Goal: Information Seeking & Learning: Learn about a topic

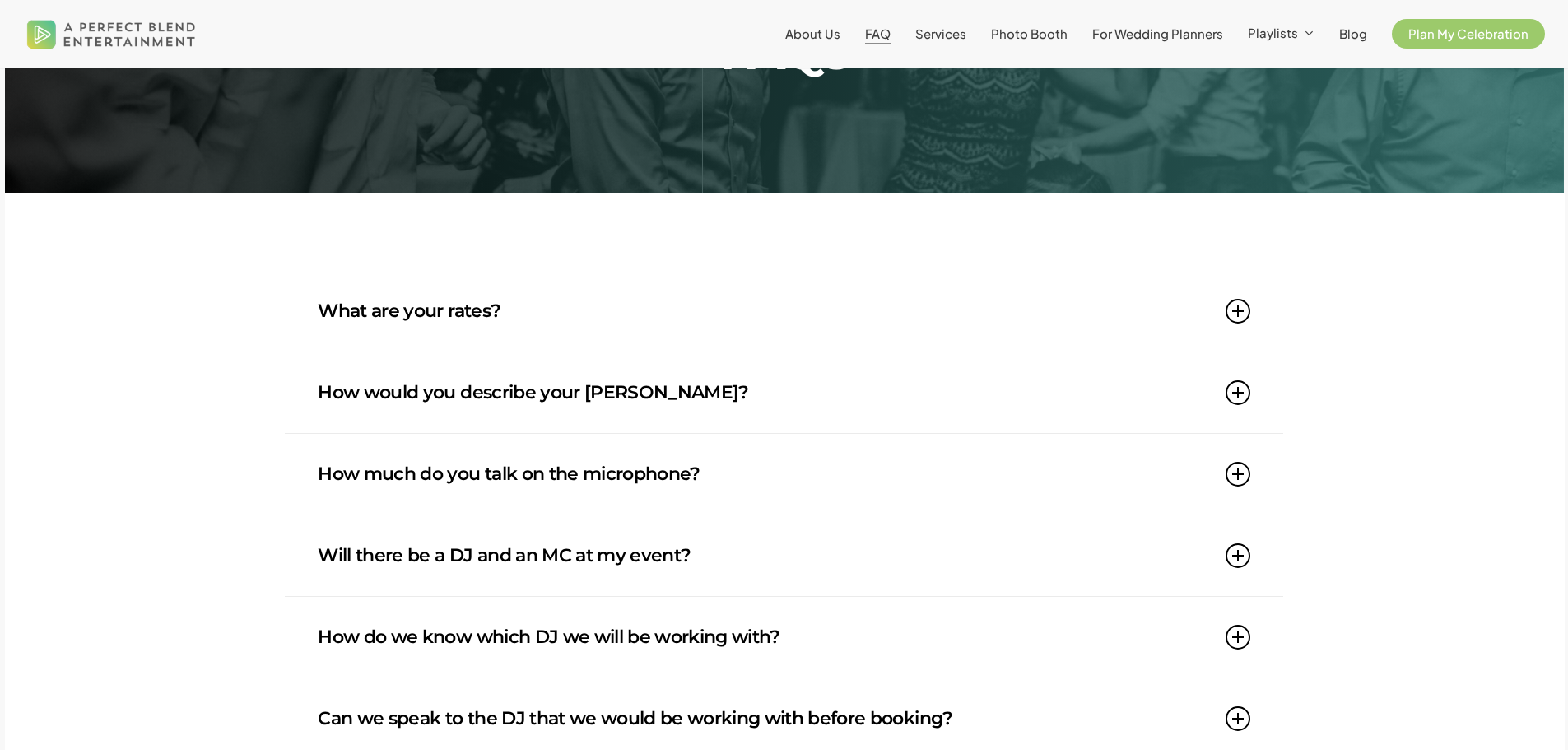
scroll to position [247, 0]
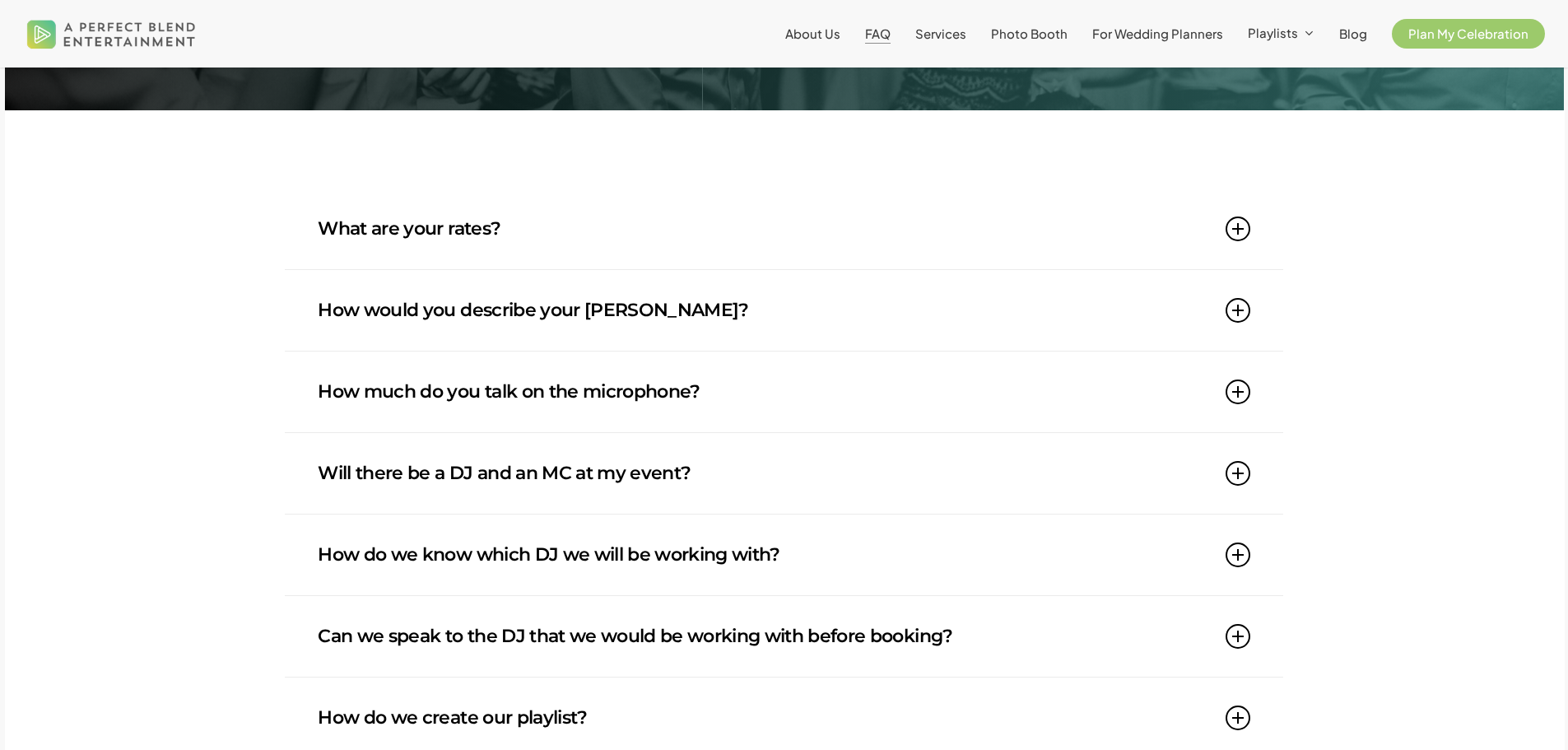
click at [1228, 237] on link "What are your rates?" at bounding box center [783, 228] width 932 height 80
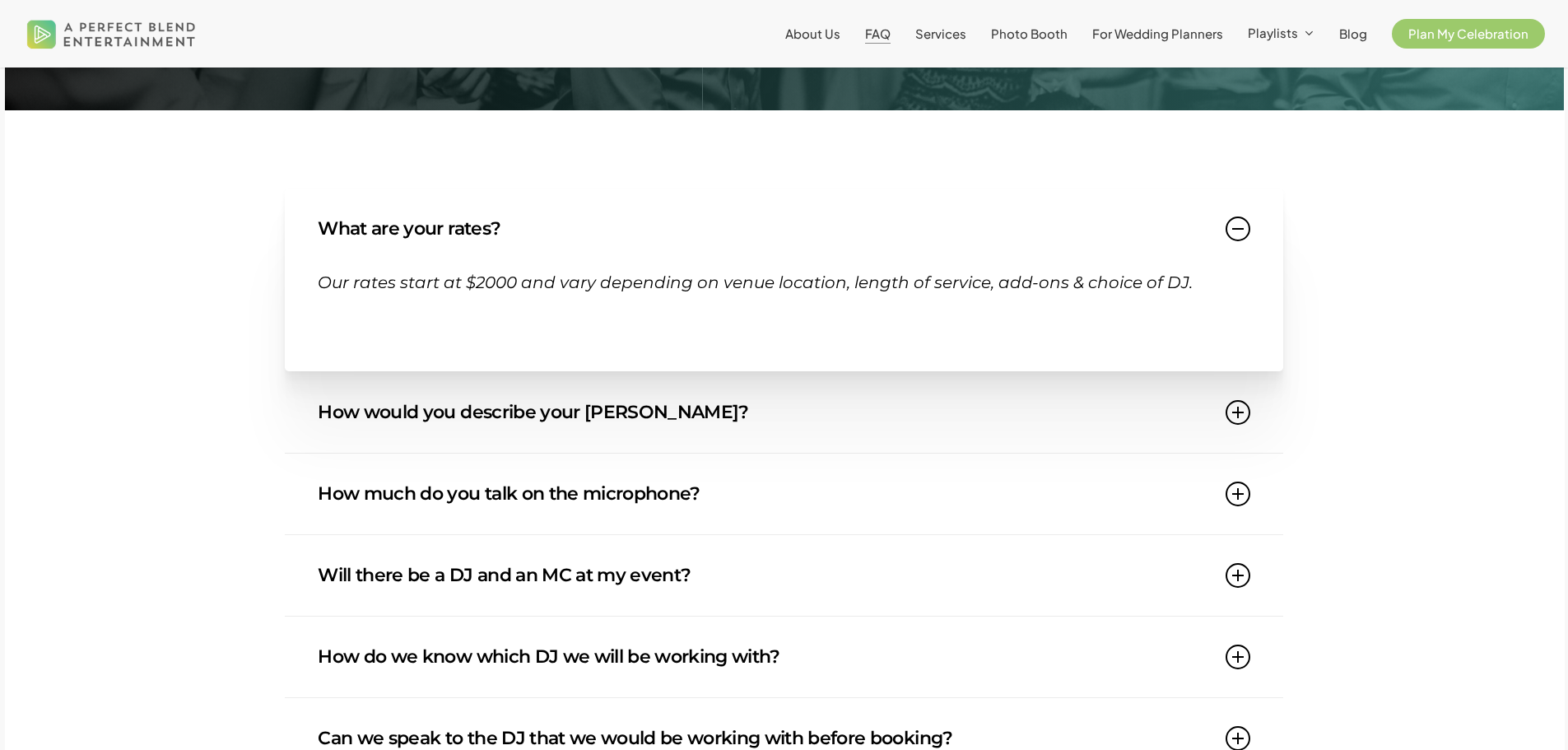
click at [1228, 237] on link "What are your rates?" at bounding box center [783, 228] width 932 height 80
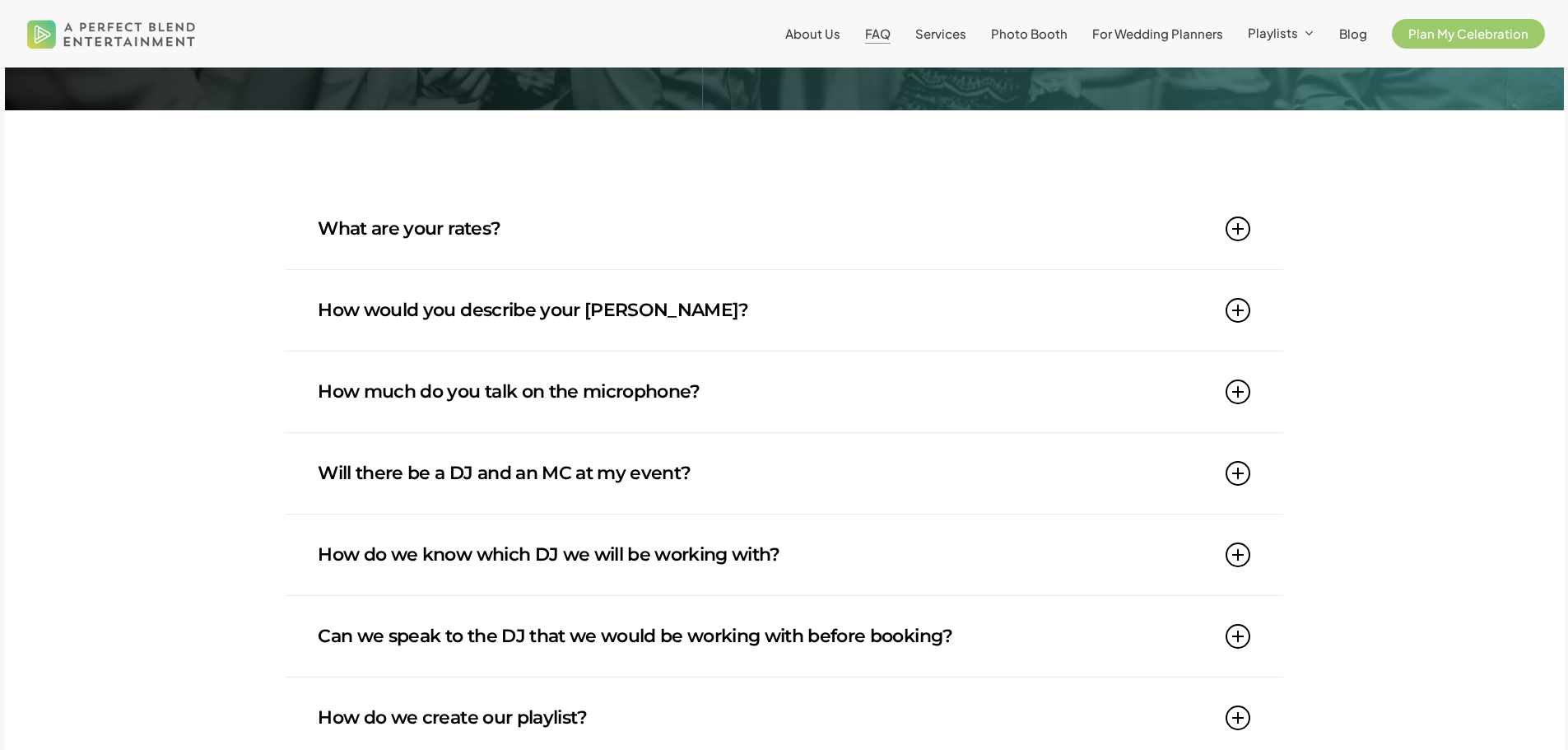
click at [1234, 315] on icon at bounding box center [1238, 311] width 25 height 25
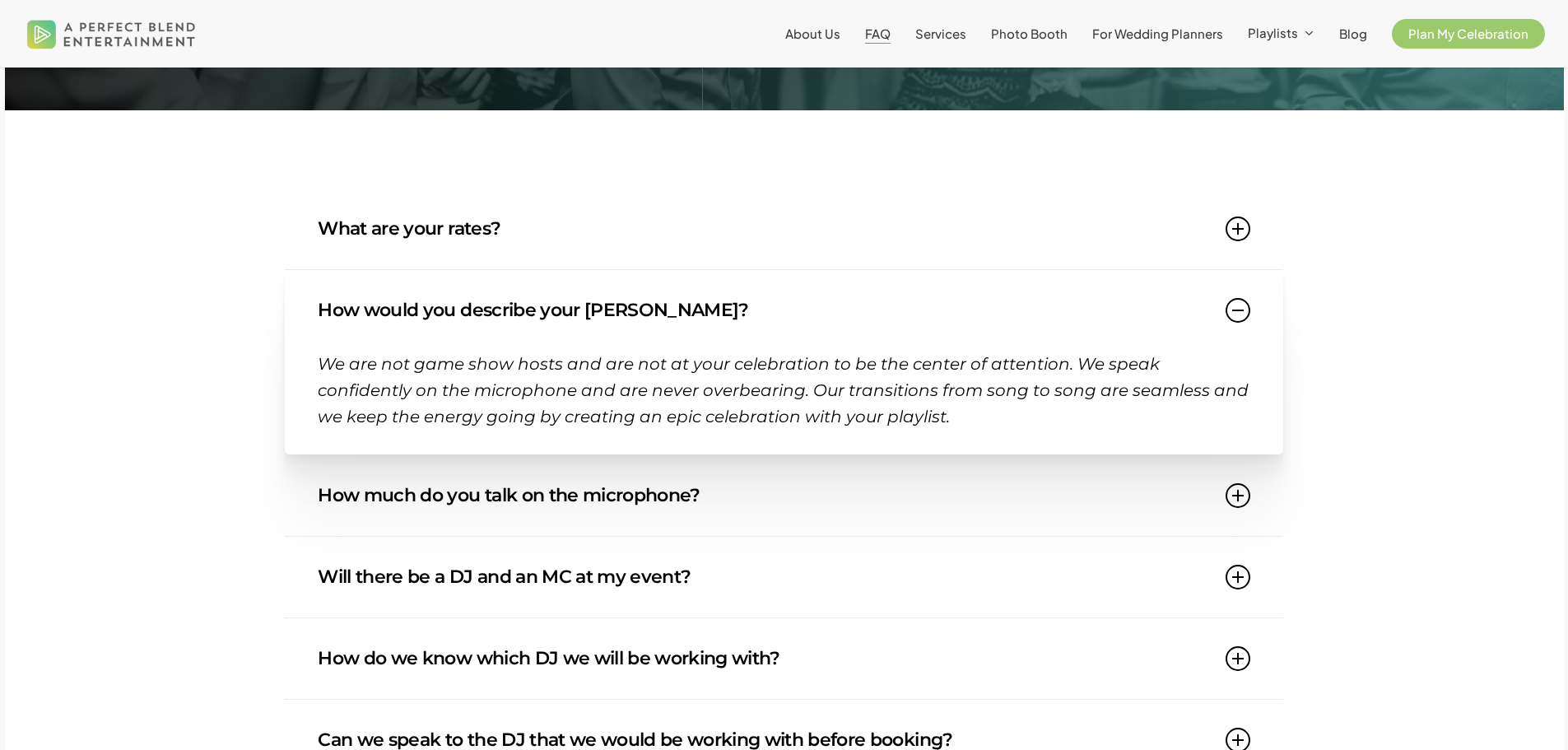
click at [1234, 315] on icon at bounding box center [1238, 311] width 25 height 25
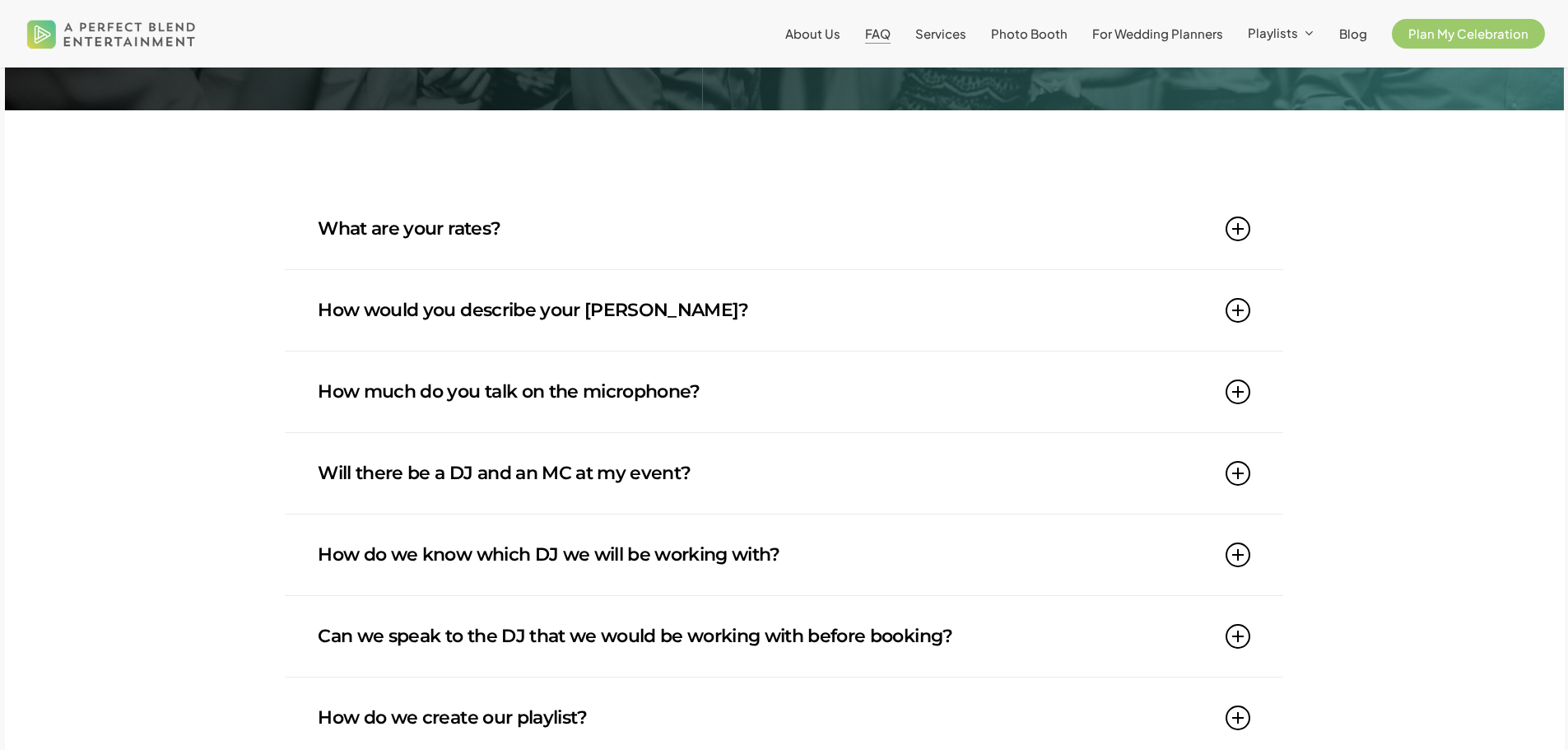
click at [1244, 376] on link "How much do you talk on the microphone?" at bounding box center [783, 391] width 932 height 80
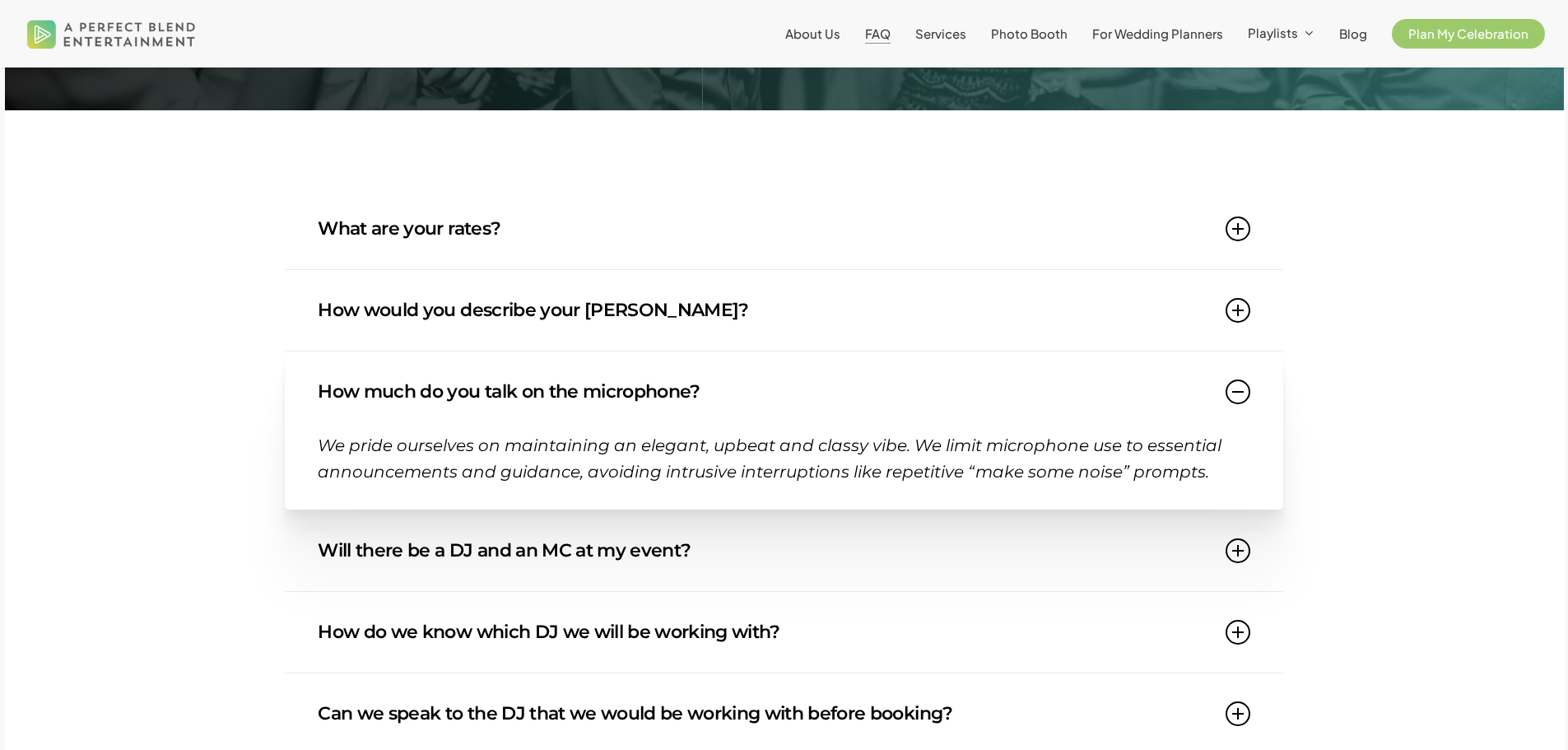
click at [1244, 376] on link "How much do you talk on the microphone?" at bounding box center [783, 391] width 932 height 80
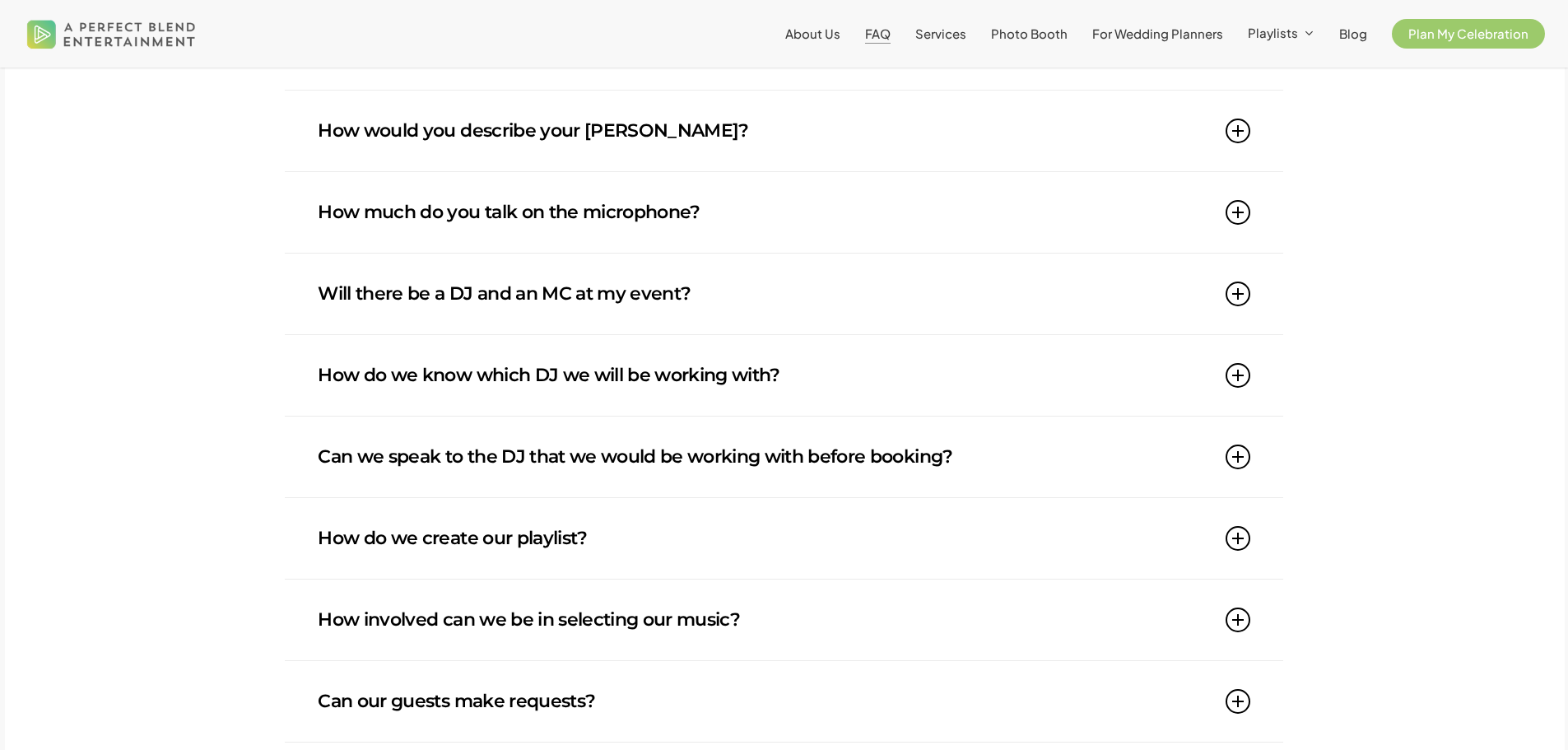
scroll to position [494, 0]
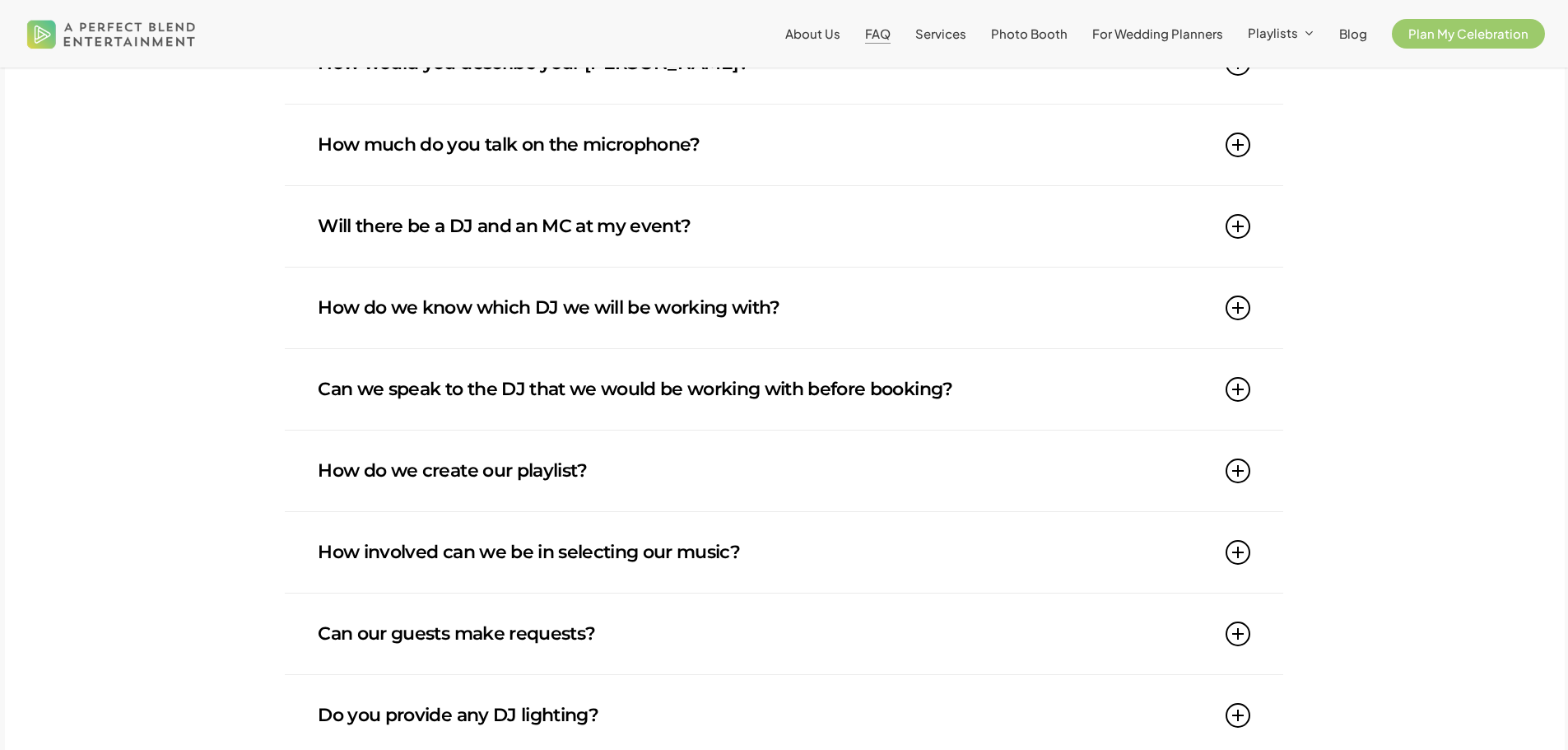
click at [1237, 232] on icon at bounding box center [1238, 226] width 25 height 25
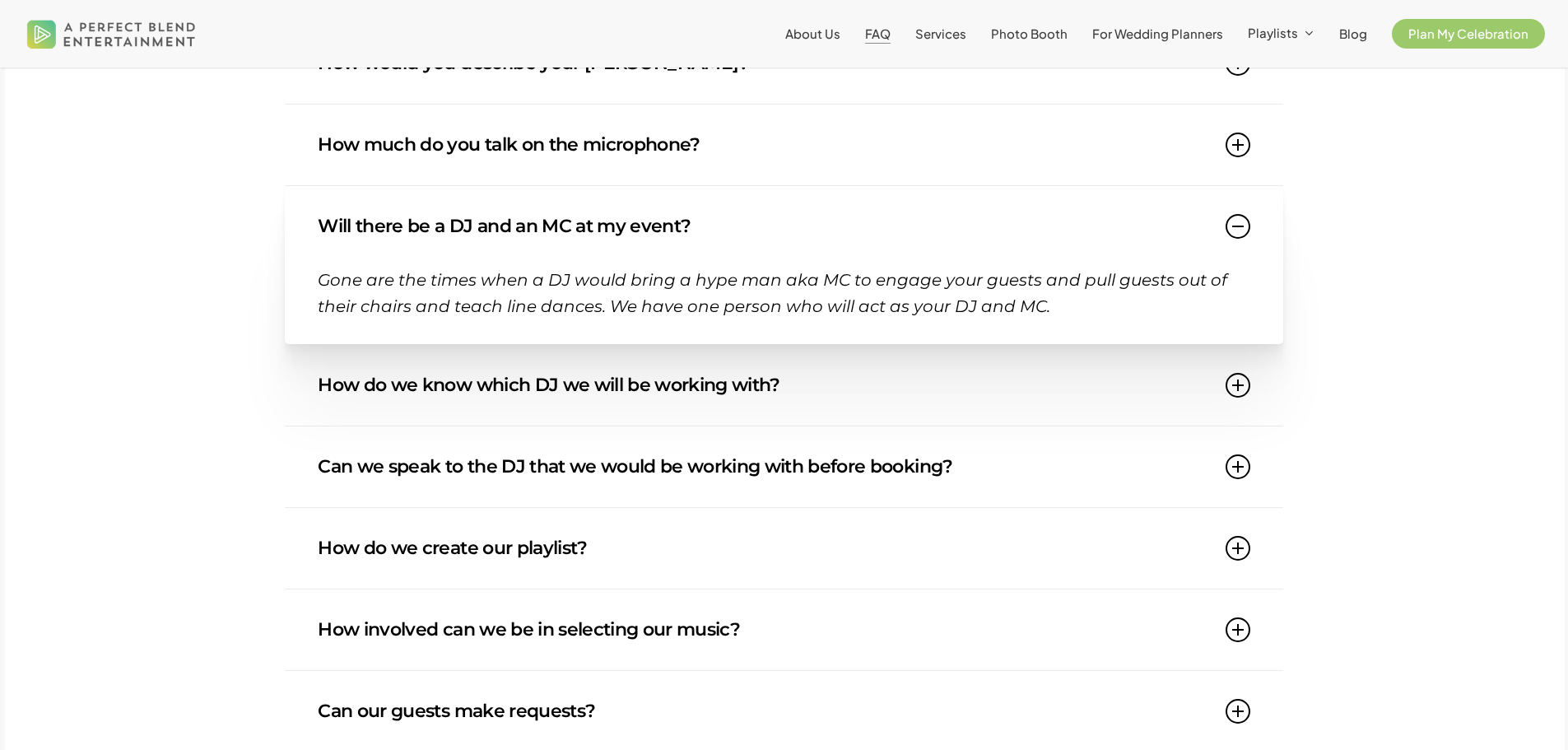
click at [1237, 232] on icon at bounding box center [1238, 226] width 25 height 25
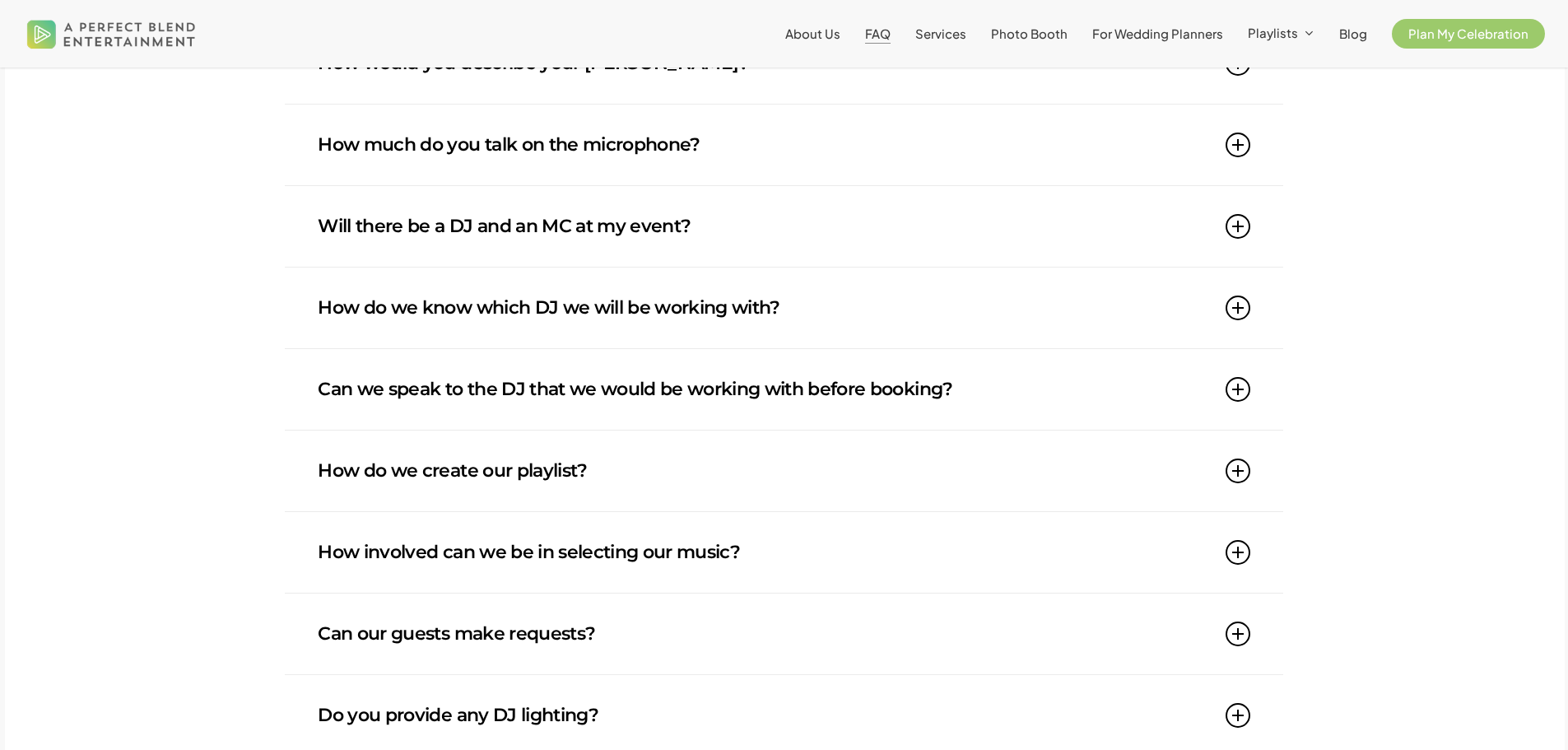
click at [1243, 302] on icon at bounding box center [1238, 308] width 25 height 25
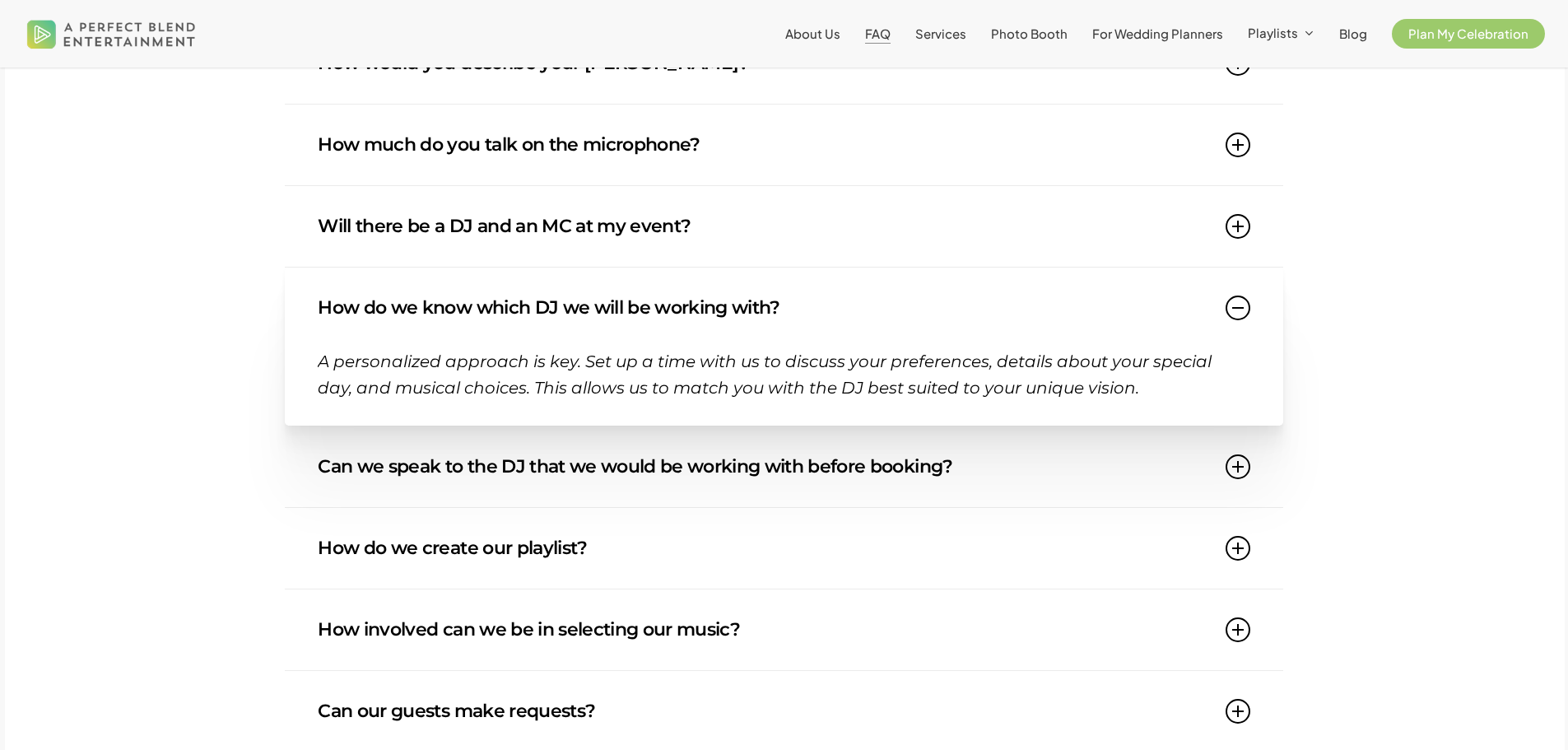
click at [1243, 302] on icon at bounding box center [1238, 308] width 25 height 25
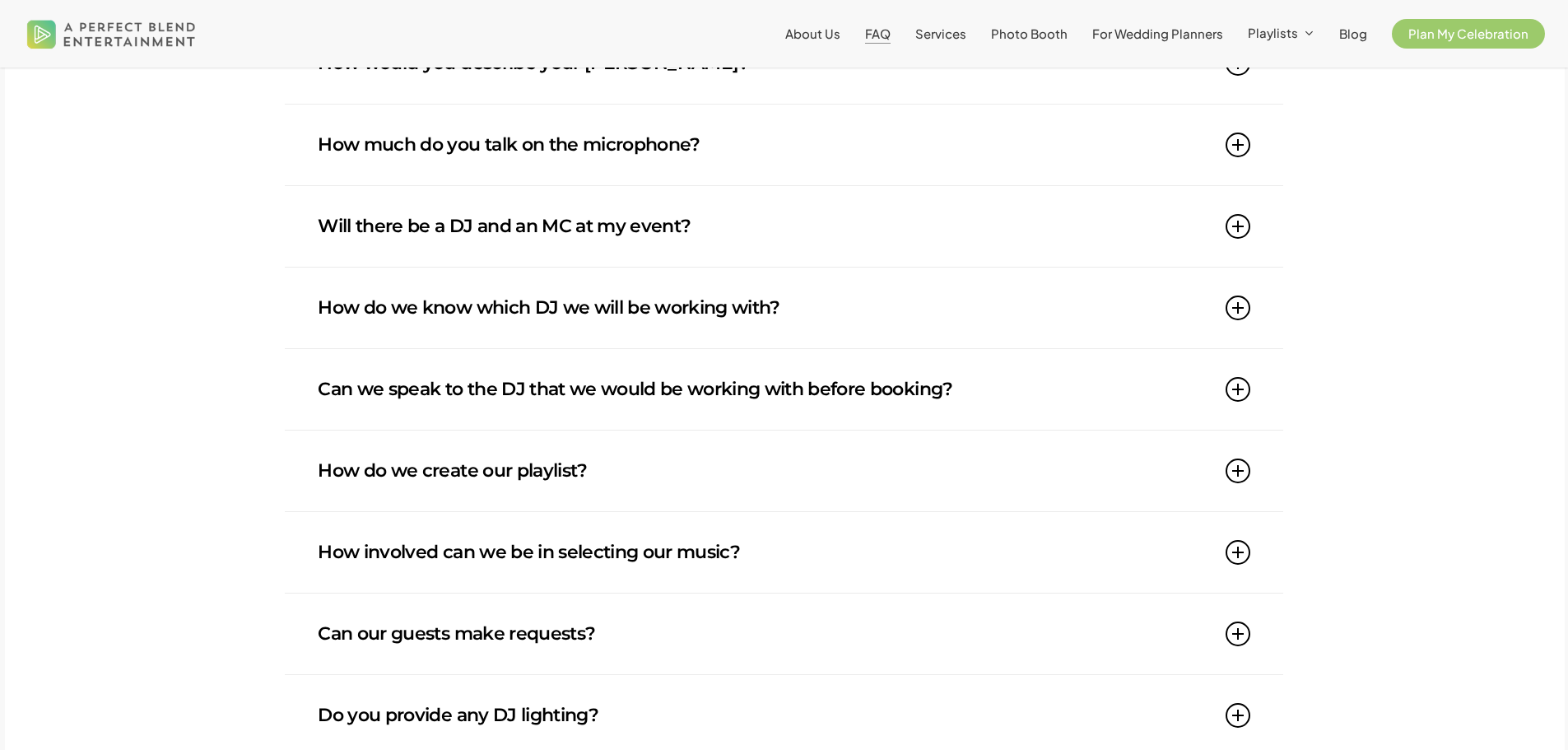
click at [1241, 385] on icon at bounding box center [1238, 390] width 25 height 25
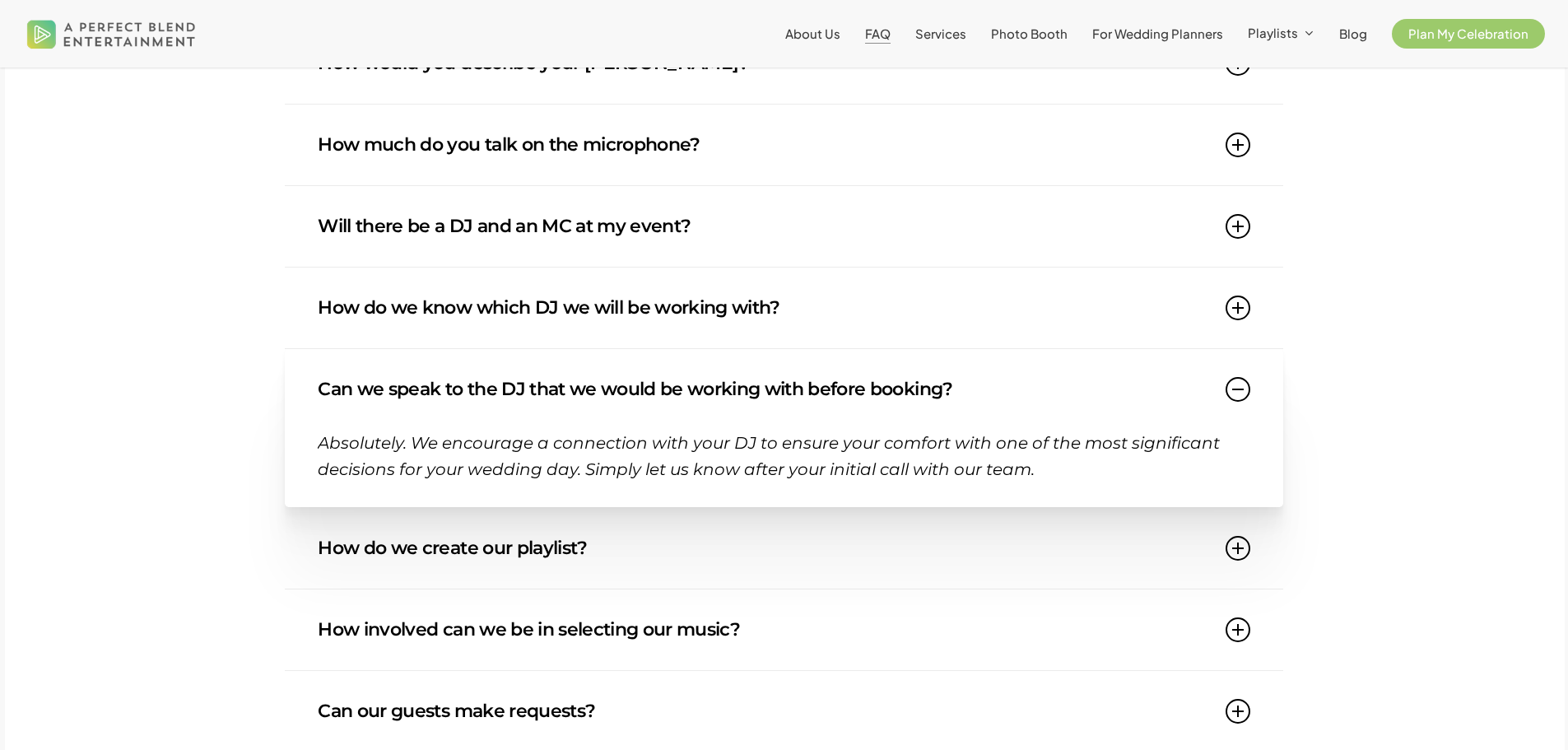
click at [1241, 385] on icon at bounding box center [1238, 390] width 25 height 25
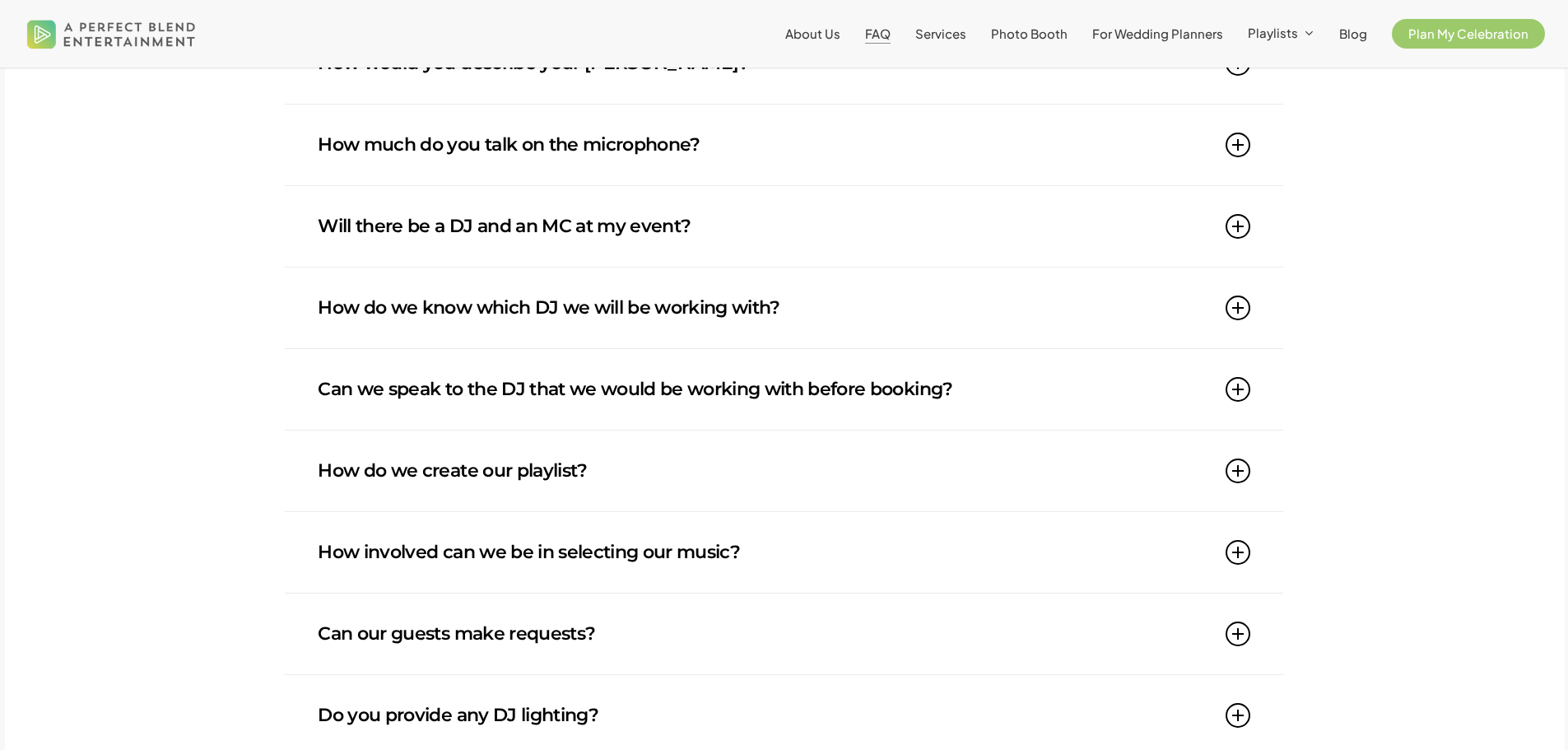
click at [1245, 473] on icon at bounding box center [1238, 471] width 25 height 25
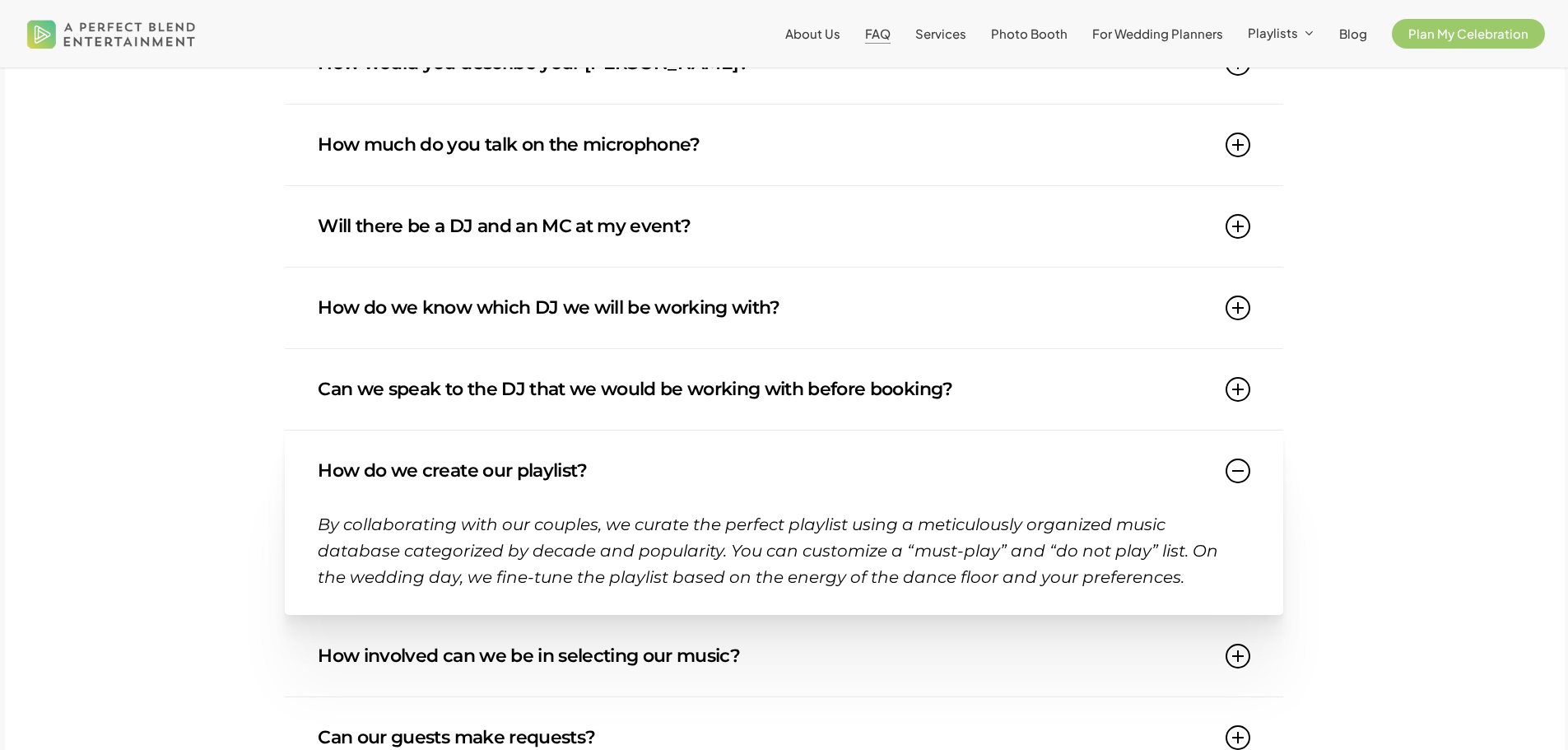
click at [1245, 473] on icon at bounding box center [1238, 471] width 25 height 25
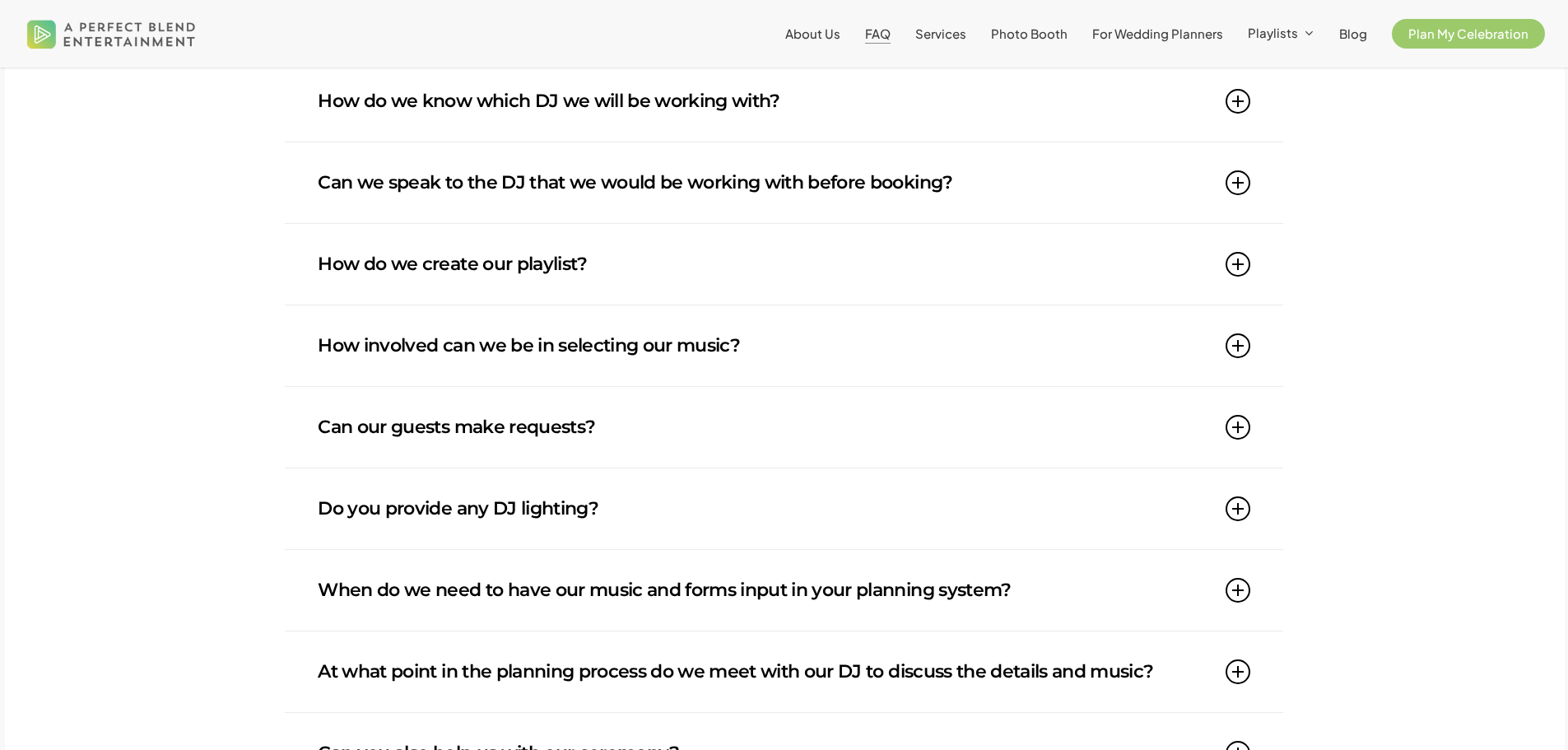
scroll to position [741, 0]
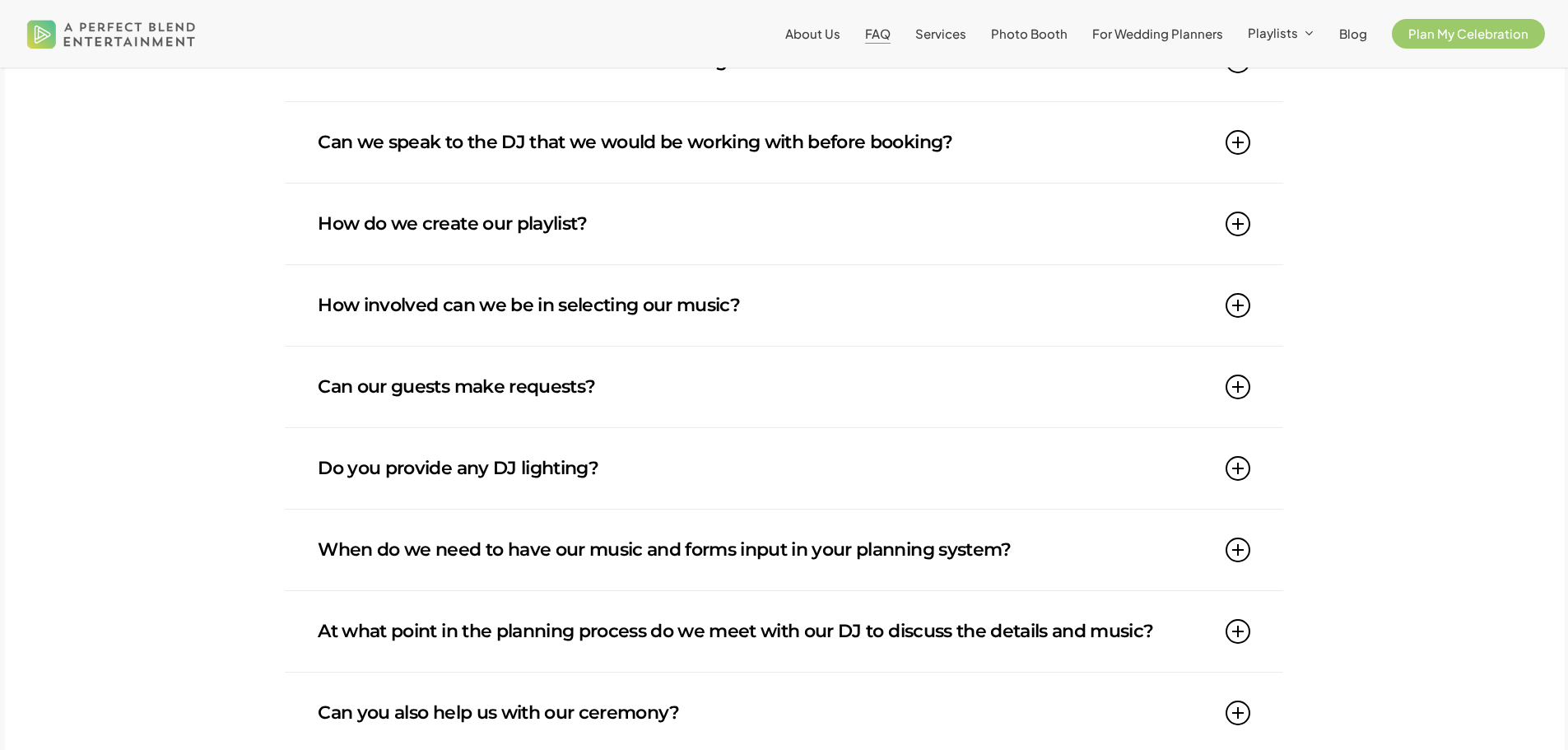
click at [1235, 316] on icon at bounding box center [1238, 306] width 25 height 25
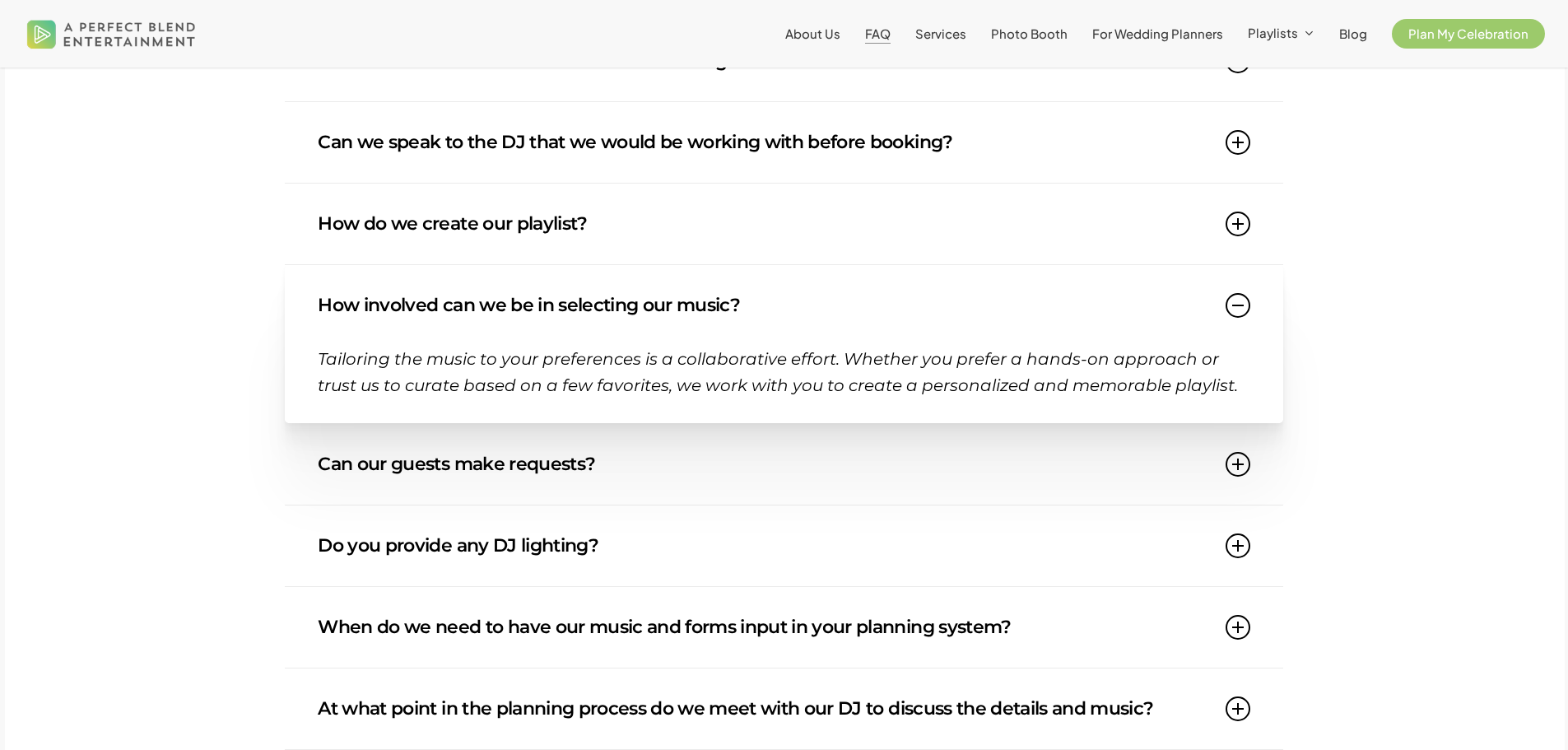
click at [1239, 314] on icon at bounding box center [1238, 306] width 25 height 25
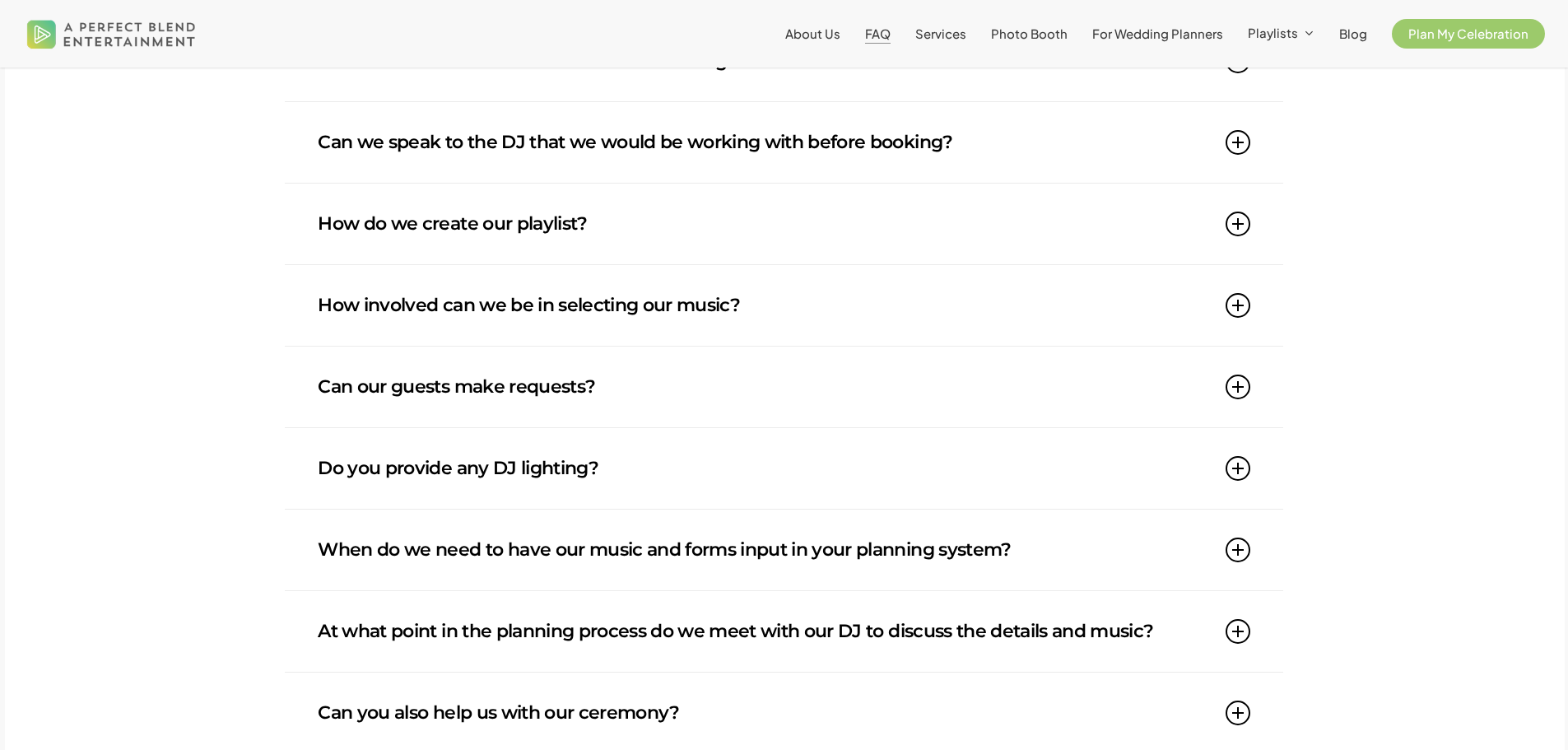
click at [1233, 380] on icon at bounding box center [1238, 387] width 25 height 25
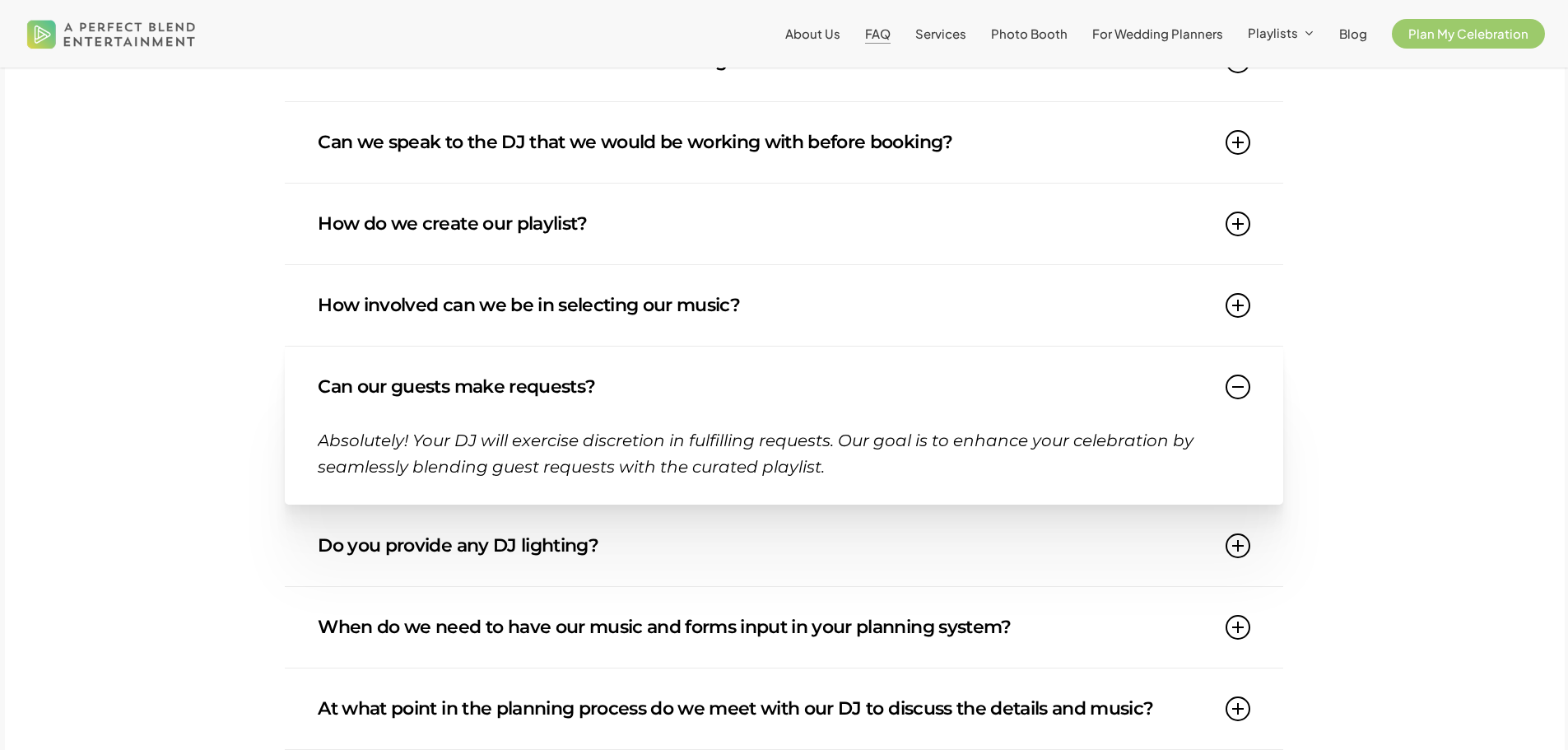
click at [1233, 380] on icon at bounding box center [1238, 387] width 25 height 25
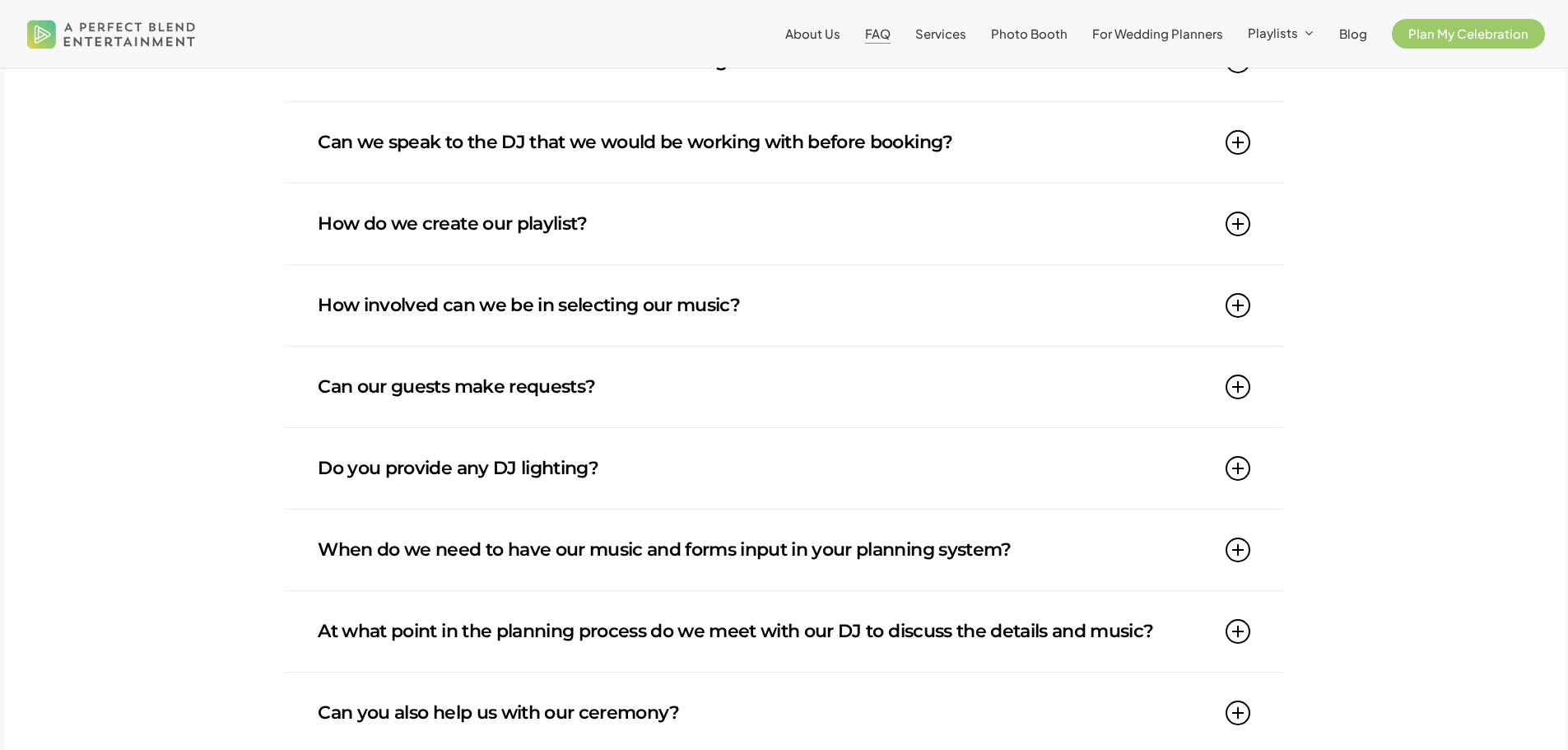
click at [1243, 477] on icon at bounding box center [1238, 468] width 25 height 25
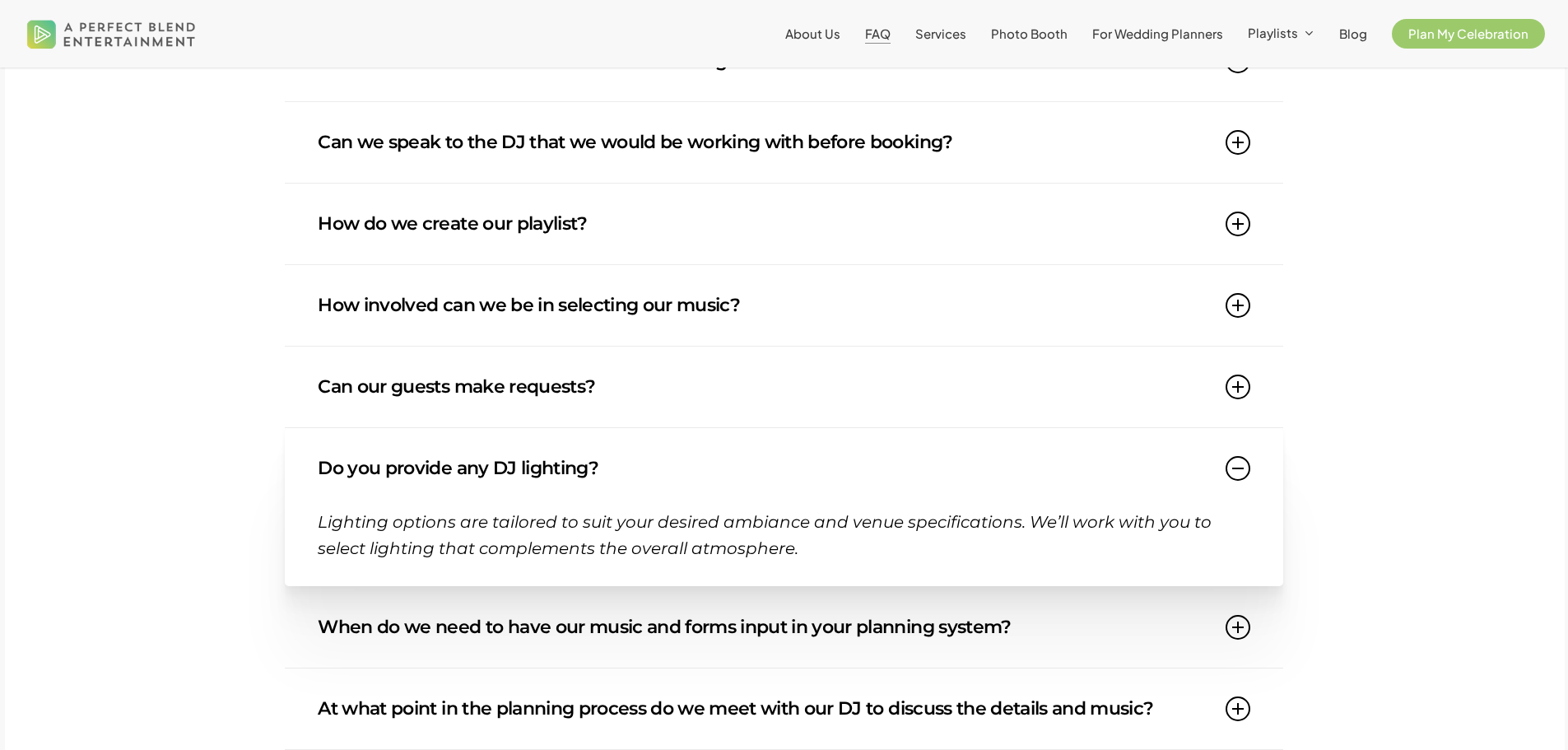
click at [1243, 477] on icon at bounding box center [1238, 468] width 25 height 25
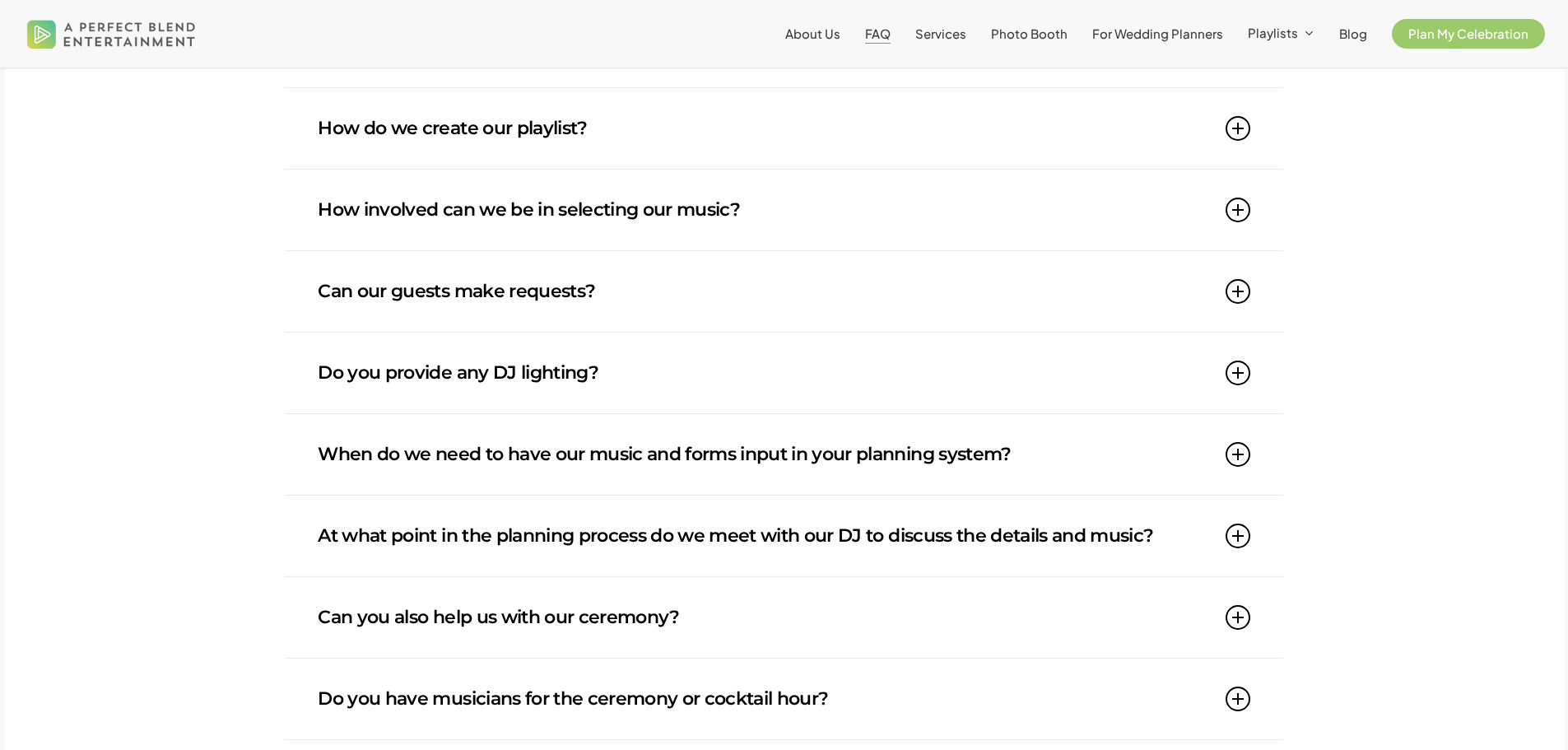
scroll to position [988, 0]
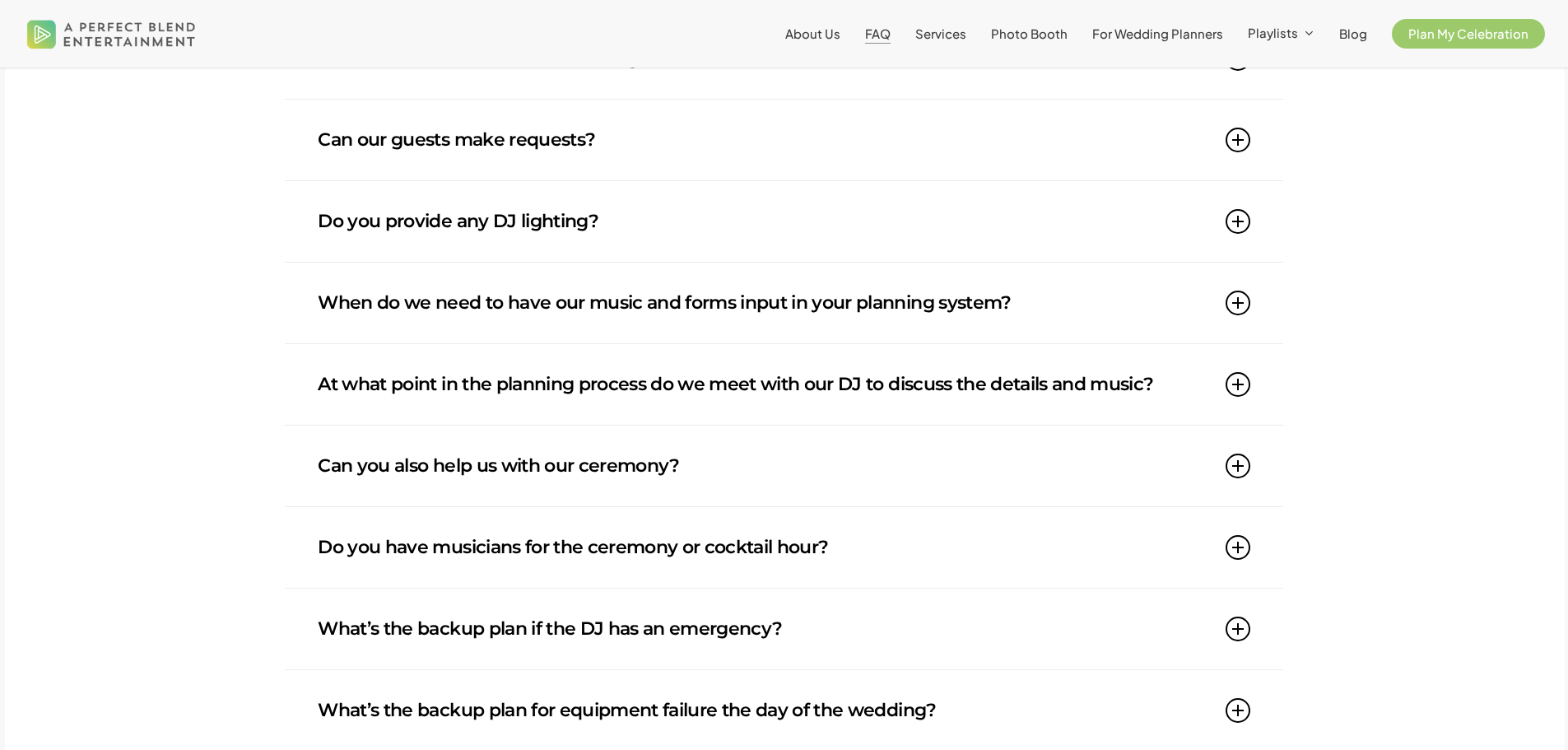
click at [1246, 310] on icon at bounding box center [1238, 303] width 25 height 25
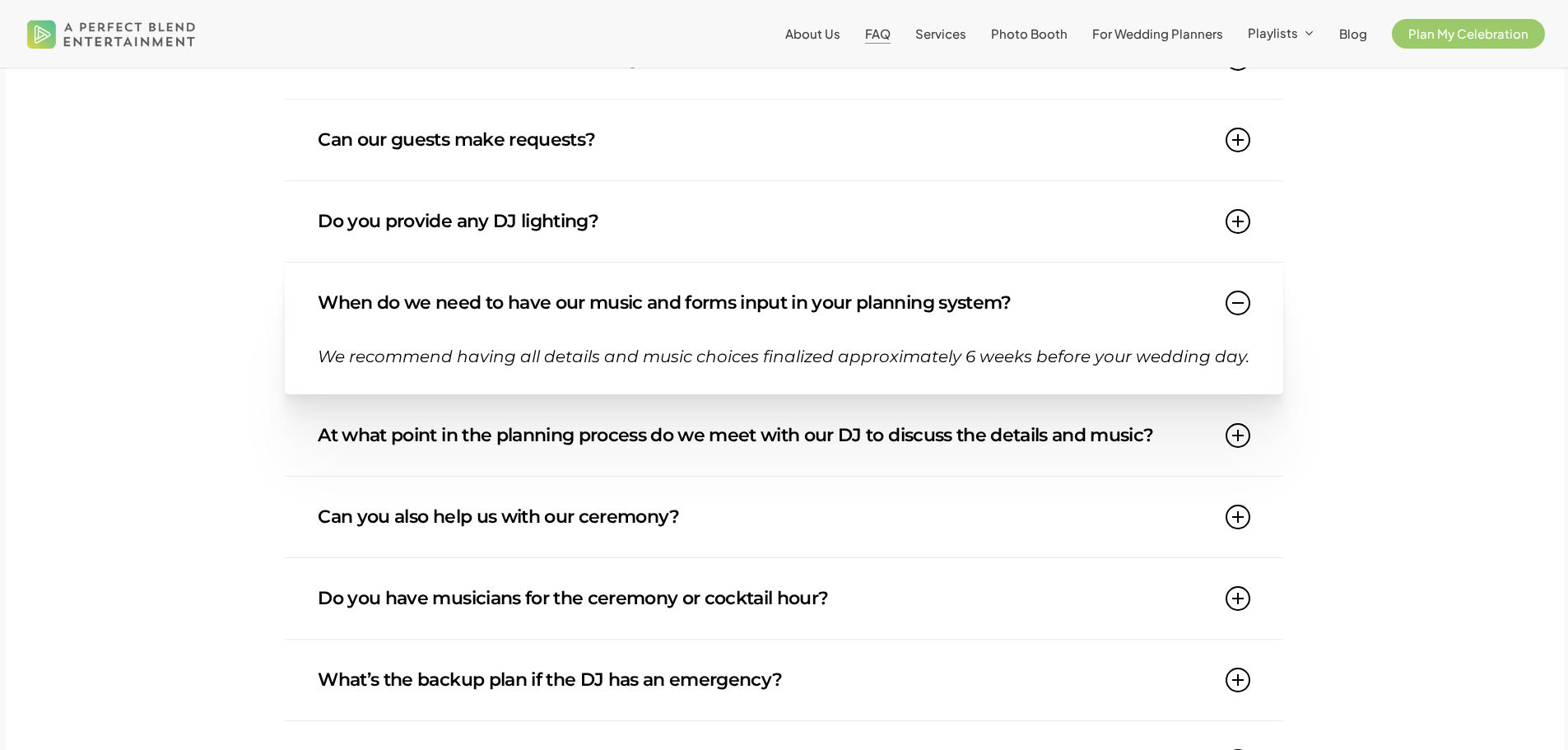
click at [1246, 310] on icon at bounding box center [1238, 303] width 25 height 25
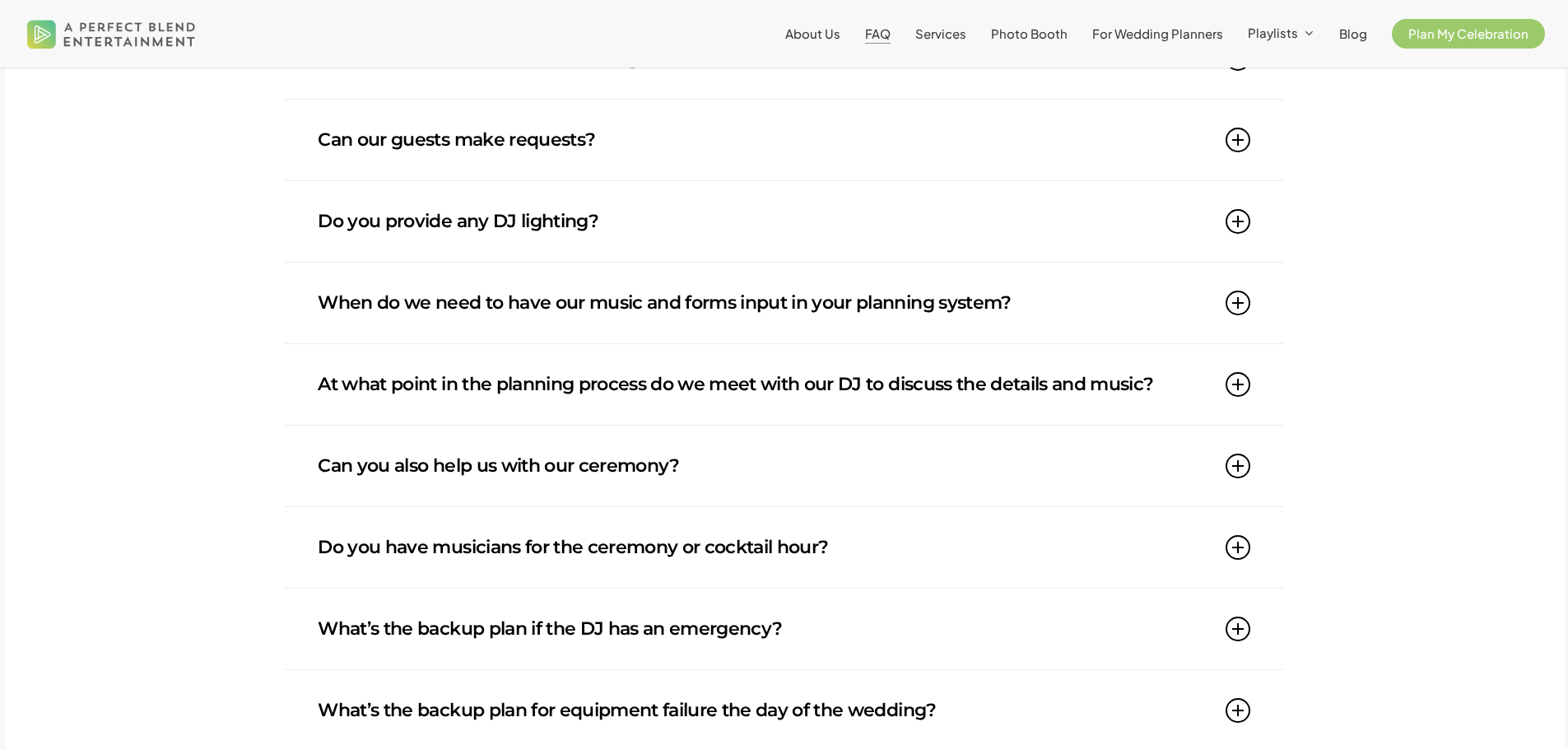
click at [1238, 391] on icon at bounding box center [1238, 385] width 25 height 25
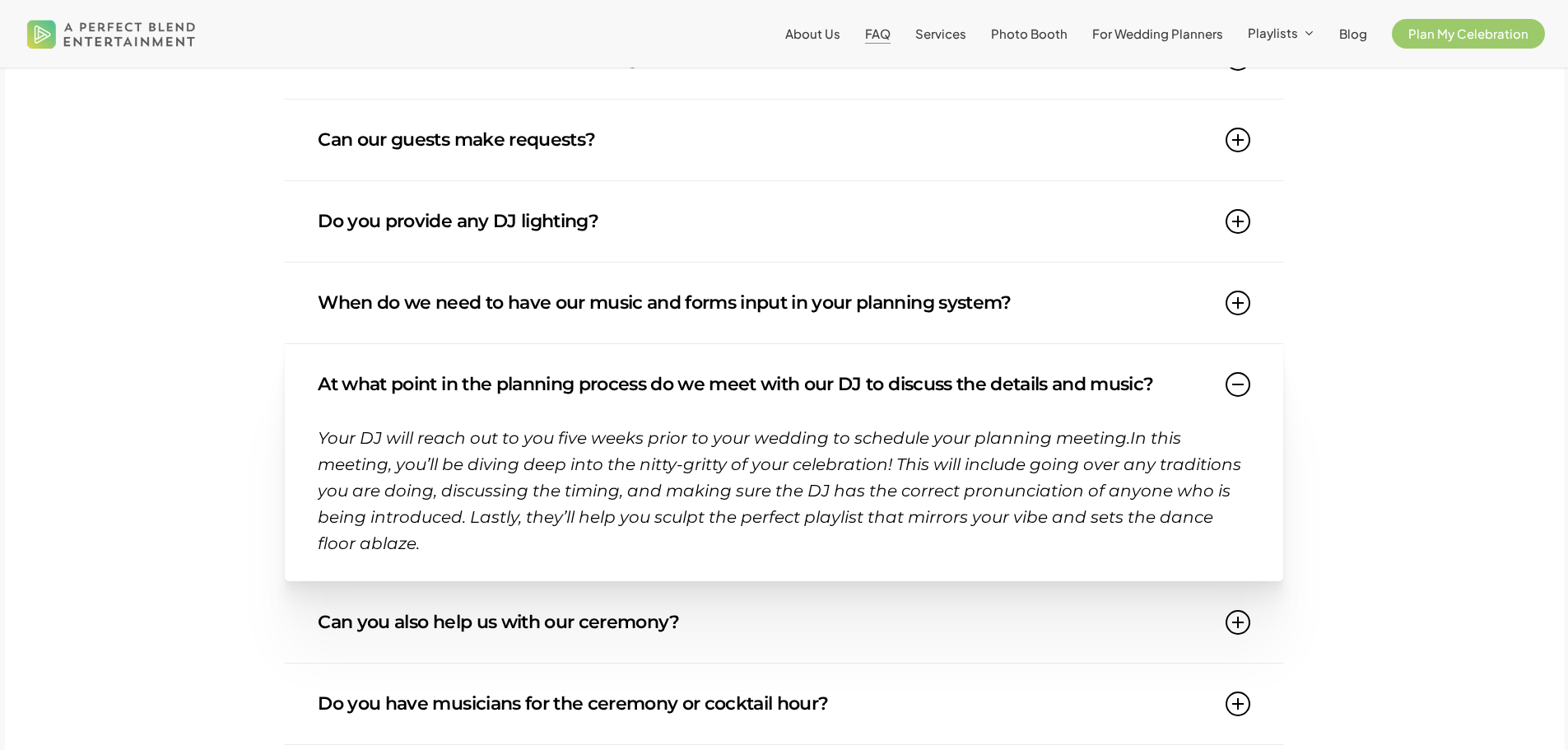
click at [1238, 391] on icon at bounding box center [1238, 385] width 25 height 25
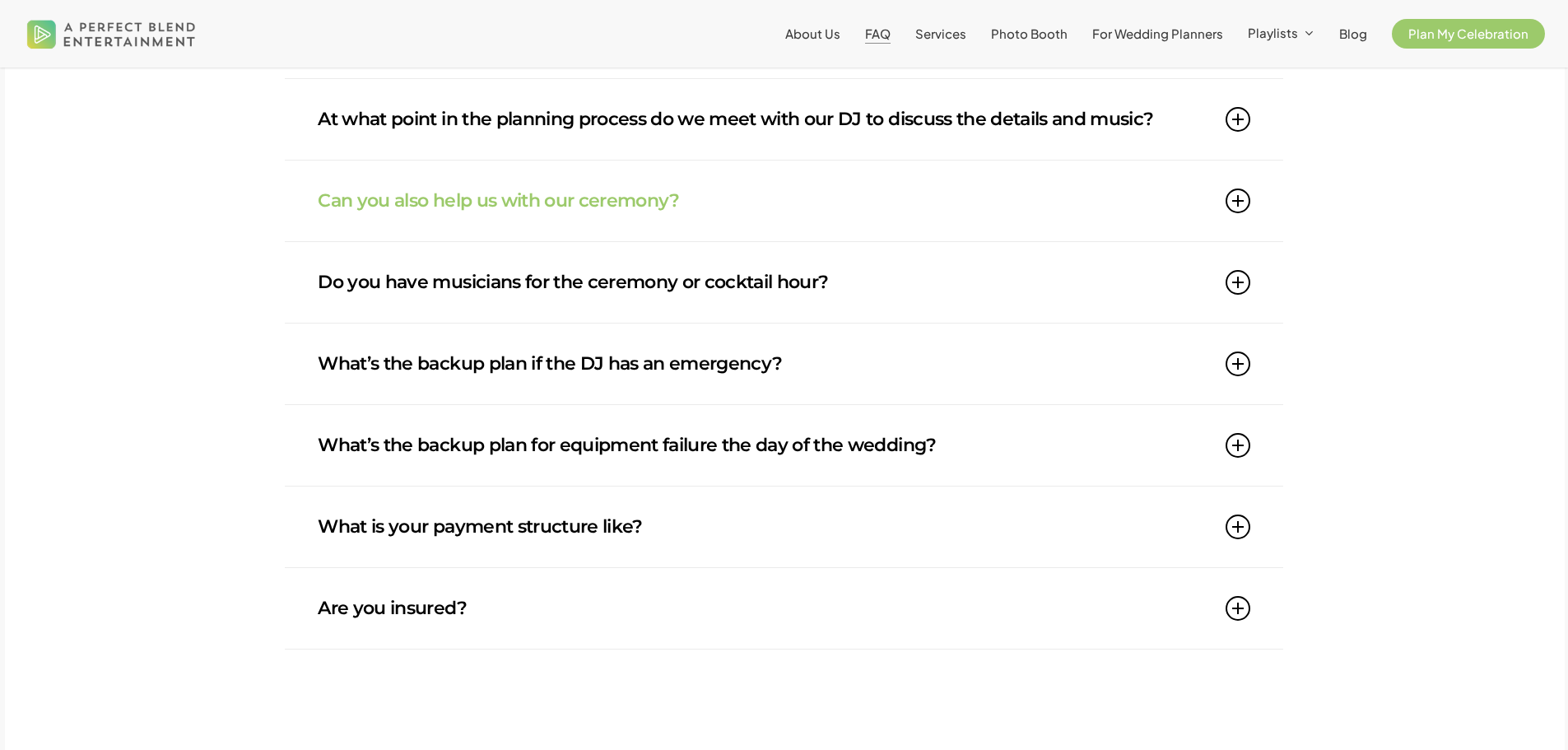
scroll to position [1317, 0]
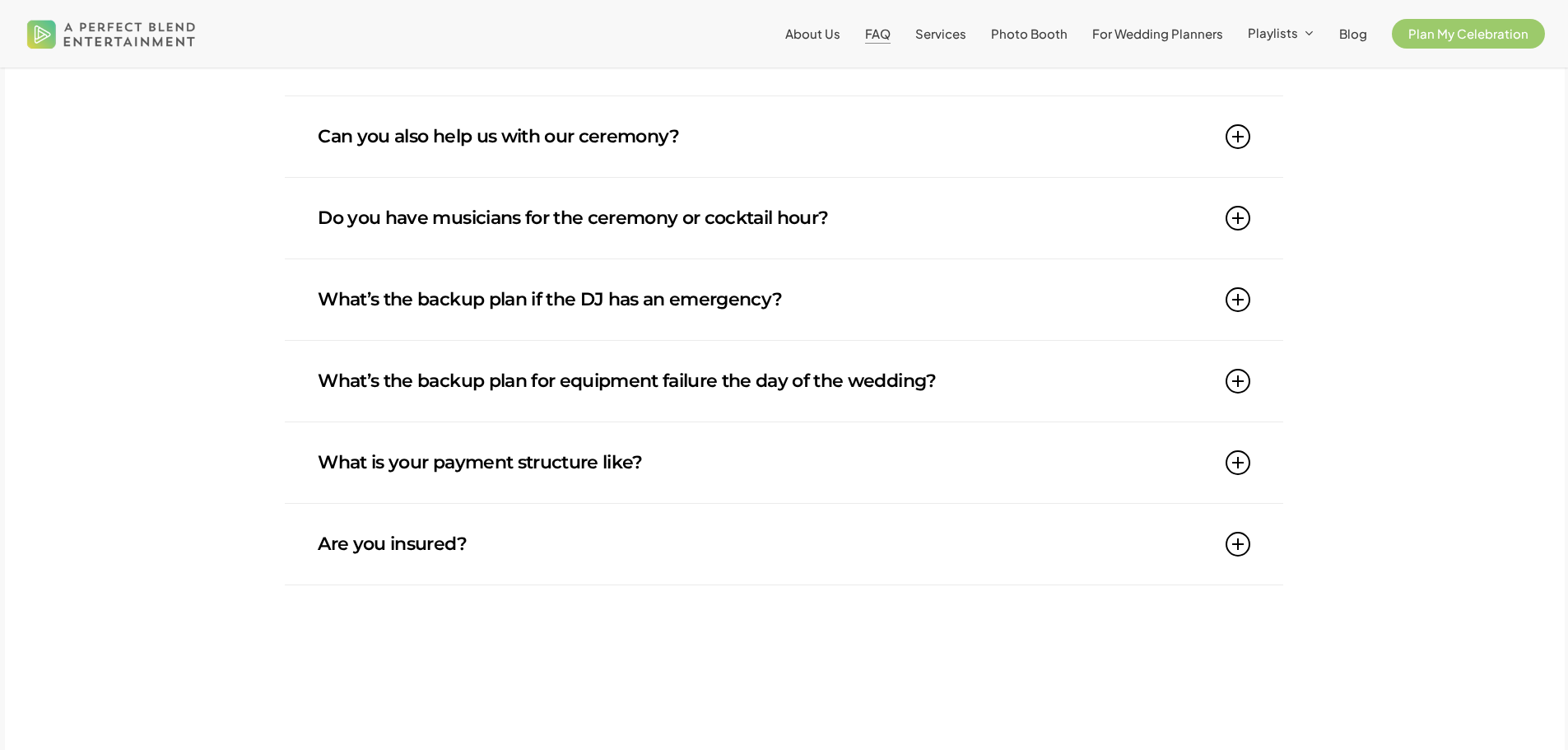
click at [1236, 135] on icon at bounding box center [1238, 136] width 25 height 25
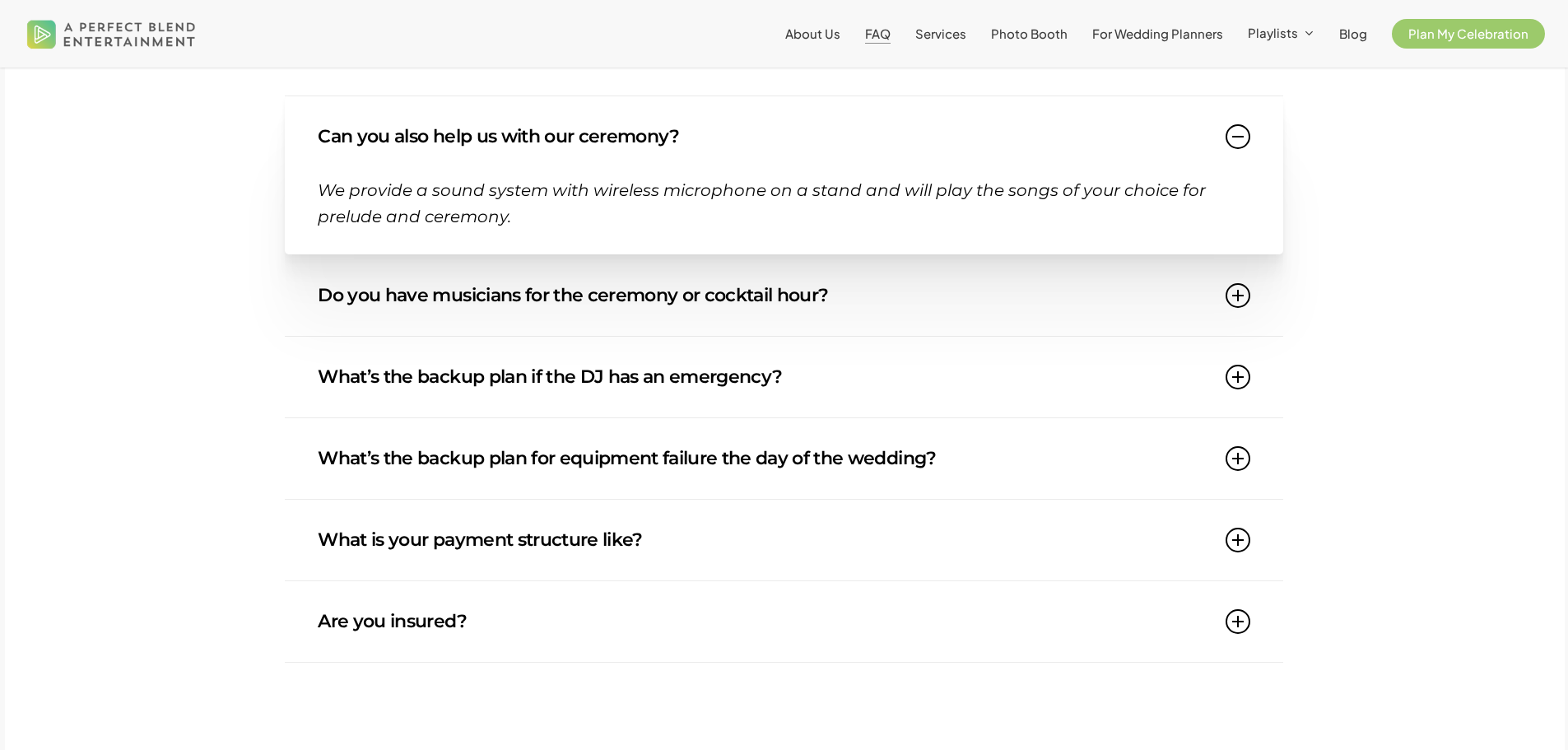
click at [1236, 135] on icon at bounding box center [1238, 136] width 25 height 25
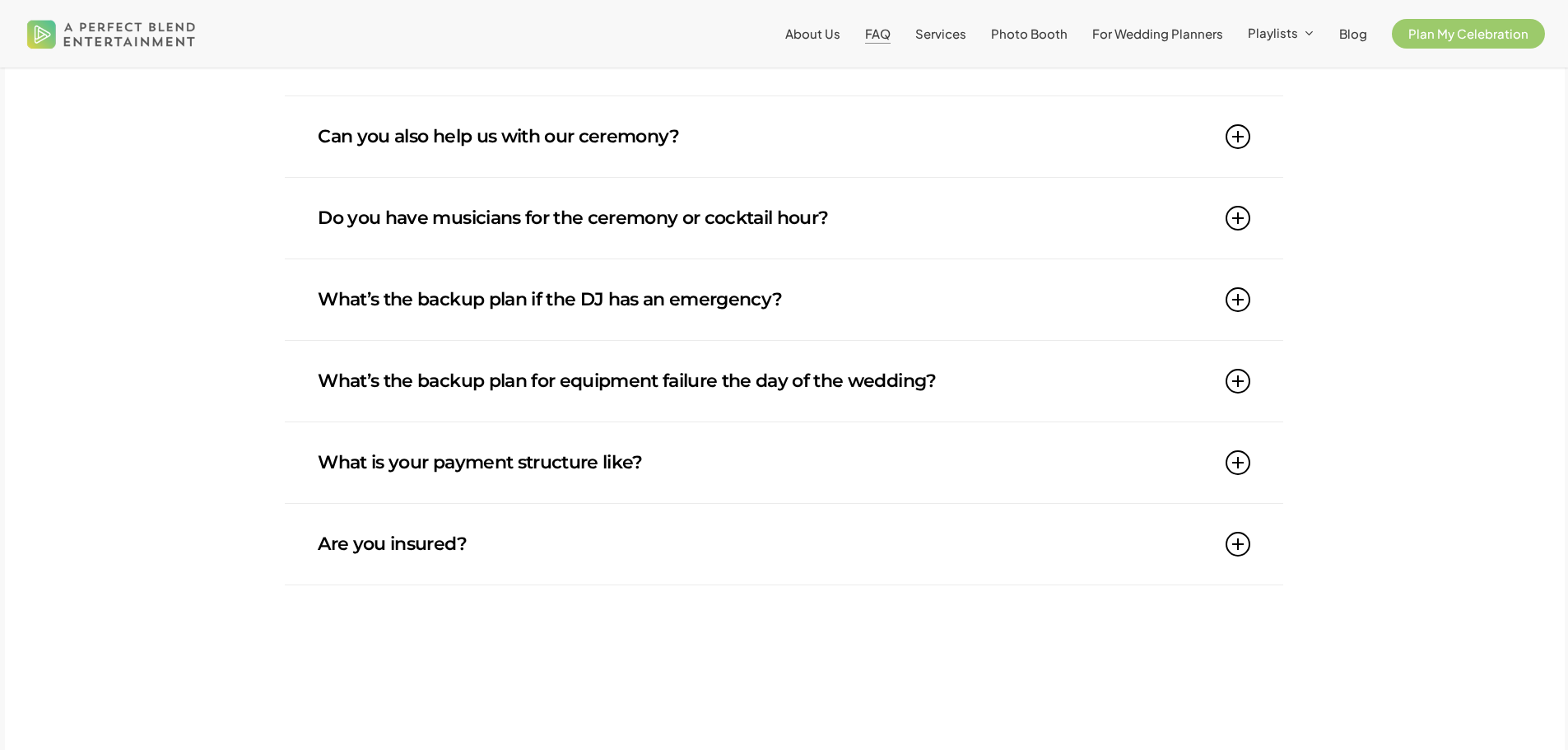
click at [1234, 532] on link "Are you insured?" at bounding box center [783, 544] width 932 height 80
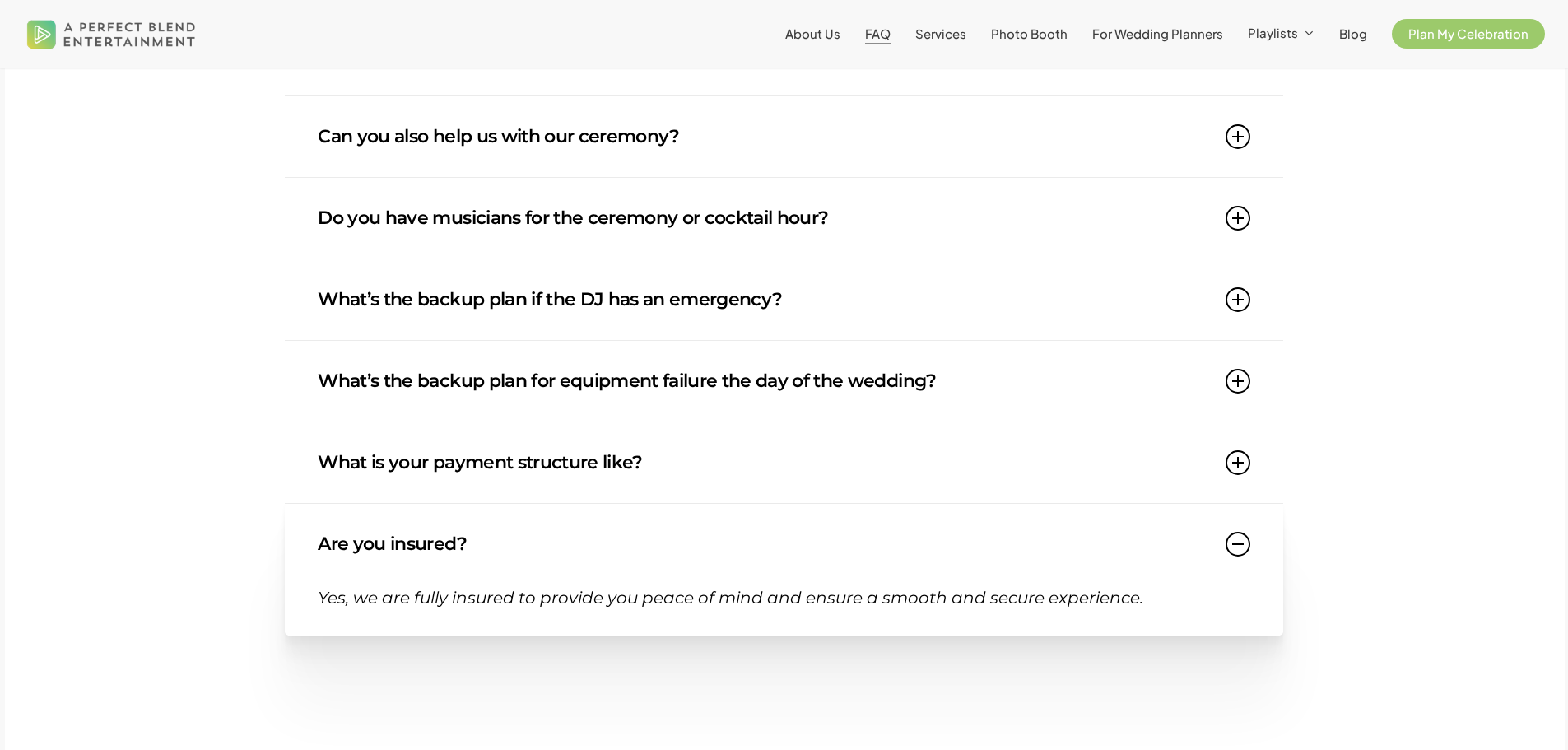
click at [1234, 532] on link "Are you insured?" at bounding box center [783, 544] width 932 height 80
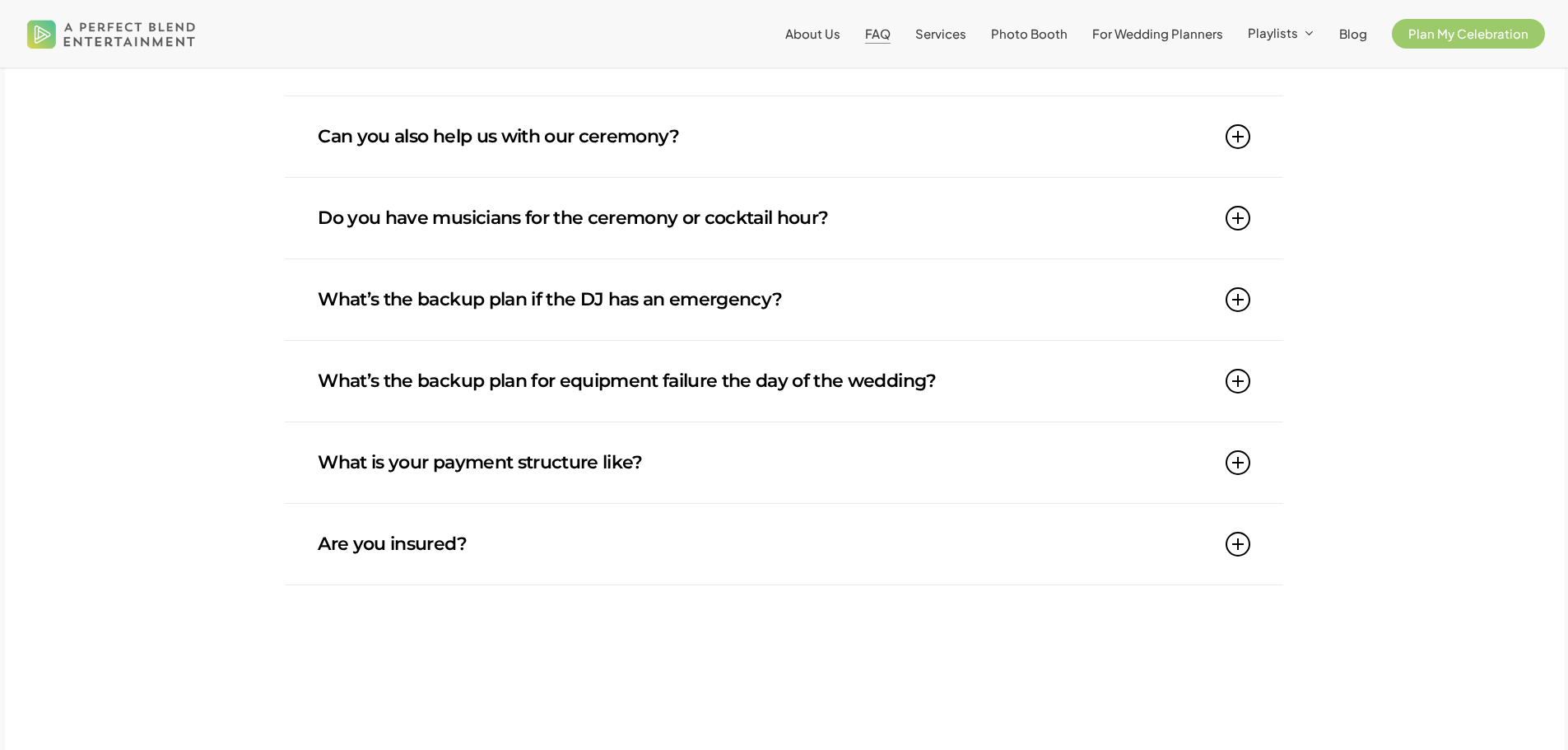
click at [1246, 465] on icon at bounding box center [1238, 463] width 25 height 25
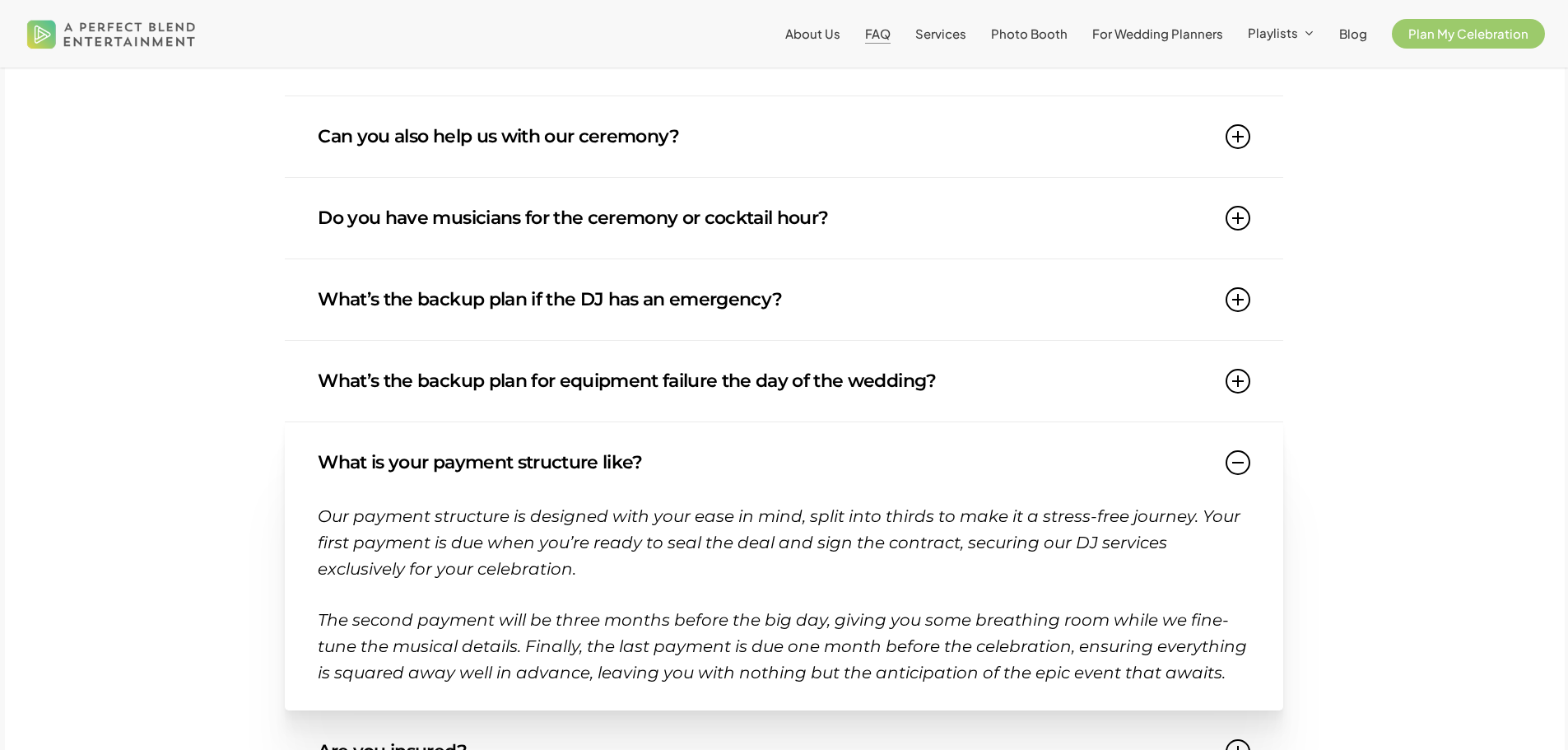
click at [1246, 465] on icon at bounding box center [1238, 463] width 25 height 25
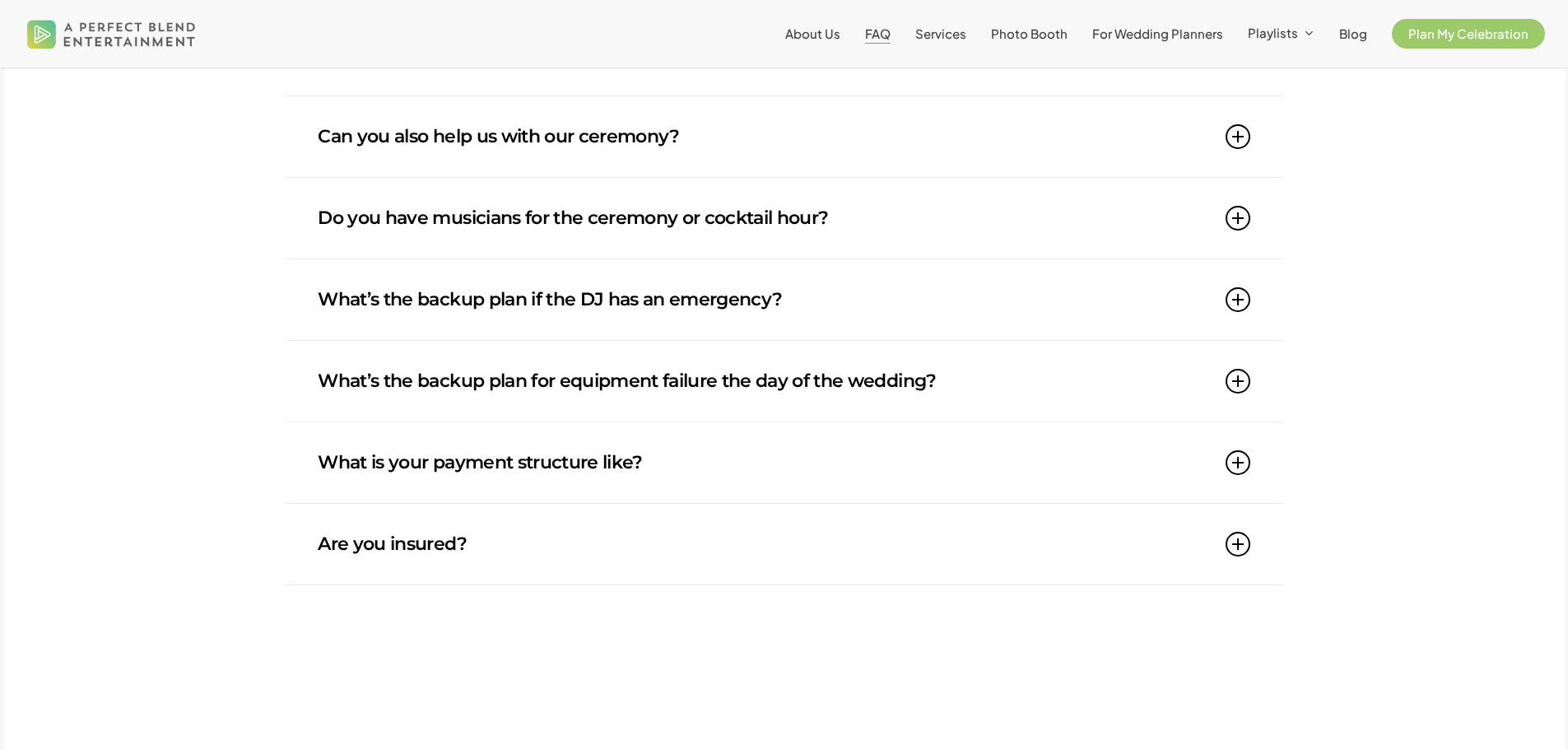
click at [1239, 382] on icon at bounding box center [1238, 381] width 25 height 25
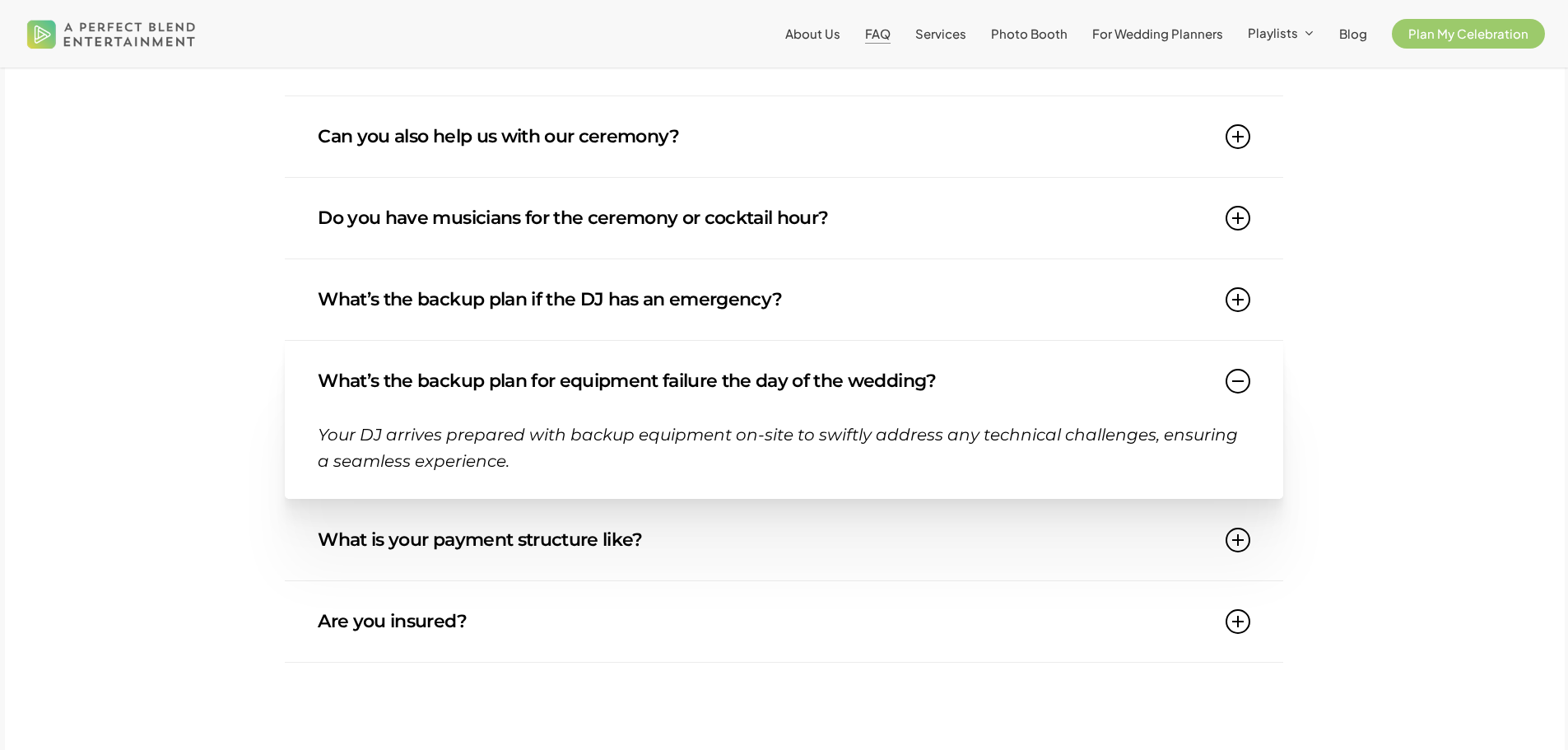
click at [1239, 382] on icon at bounding box center [1238, 381] width 25 height 25
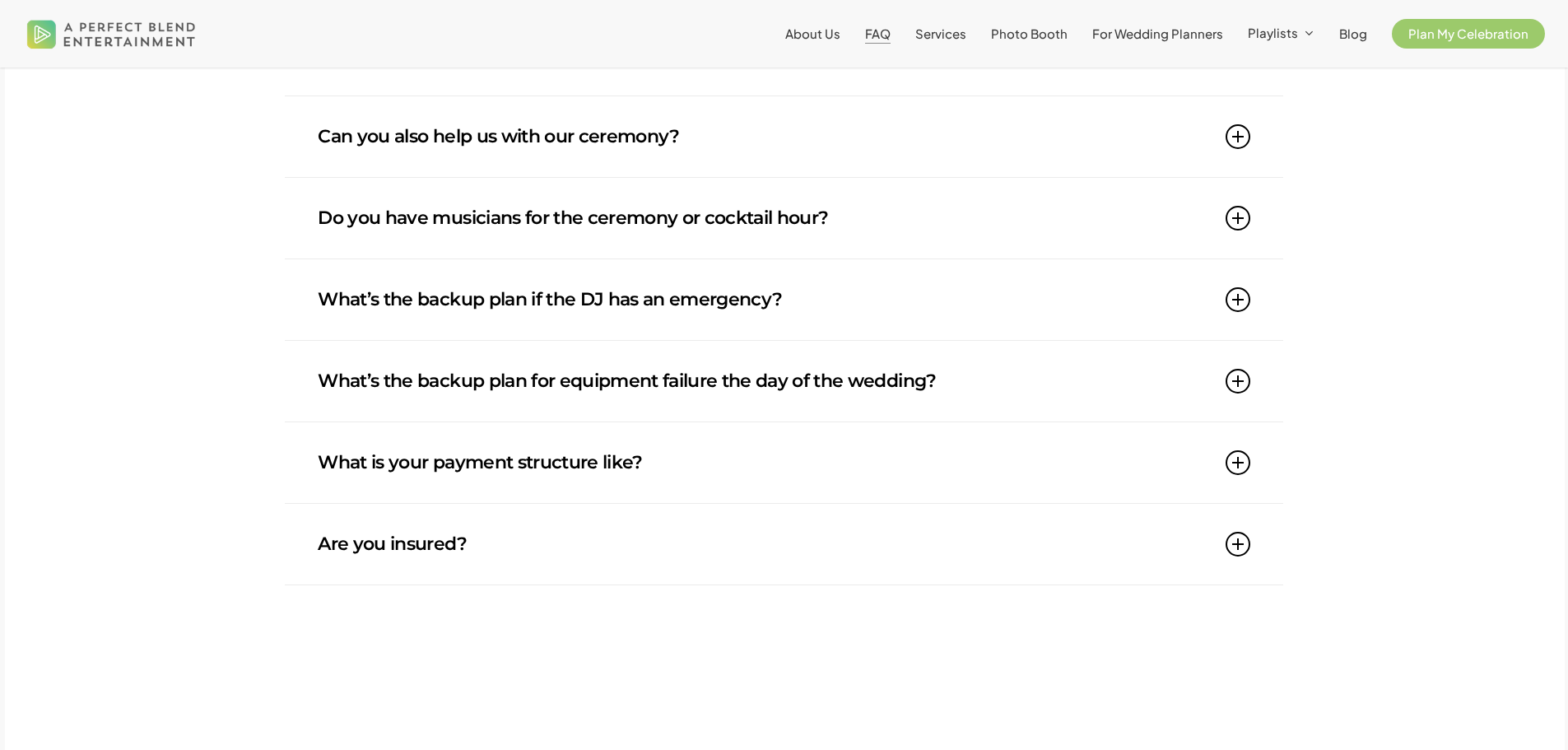
click at [1237, 306] on icon at bounding box center [1238, 300] width 25 height 25
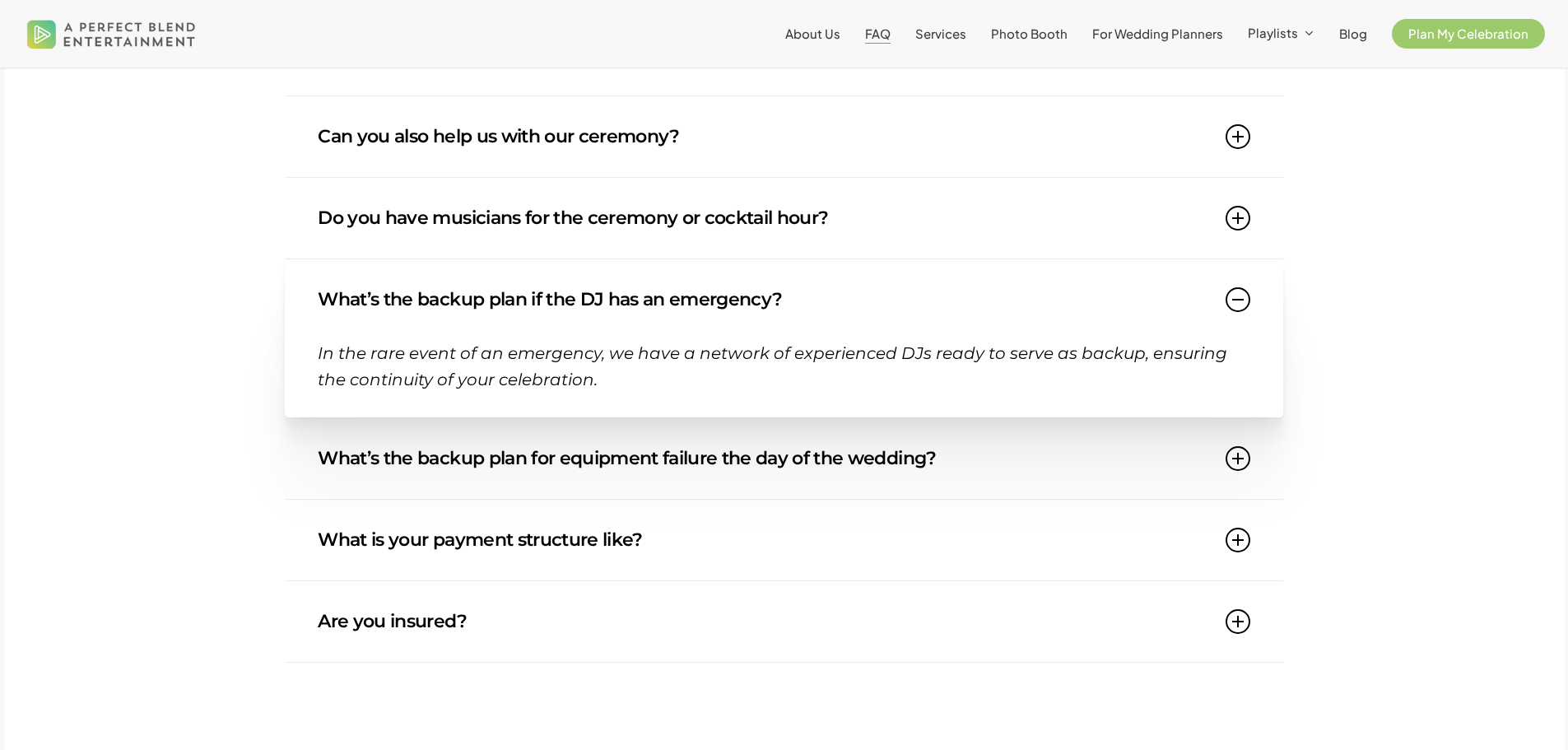
click at [1237, 306] on icon at bounding box center [1238, 300] width 25 height 25
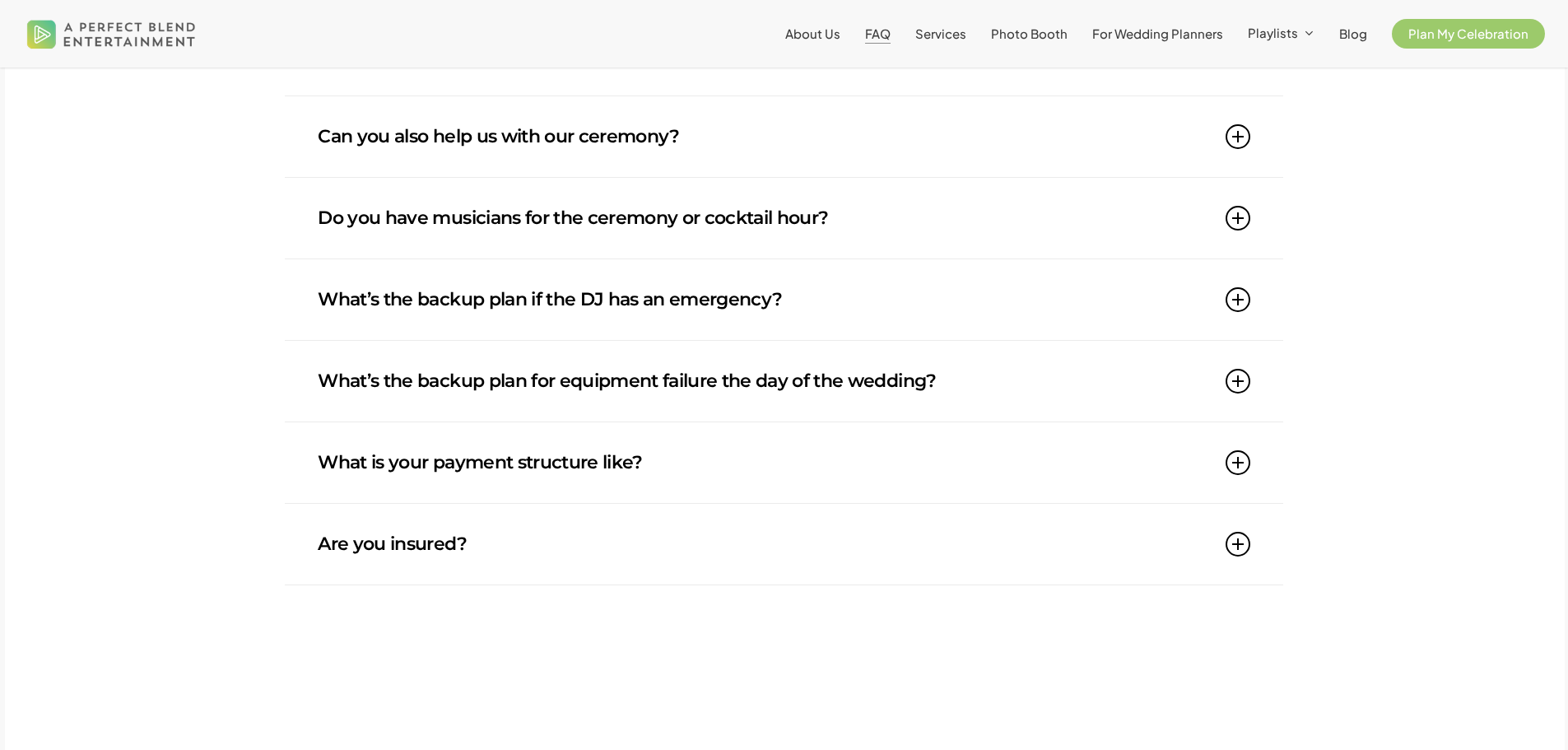
click at [1249, 216] on icon at bounding box center [1238, 219] width 25 height 25
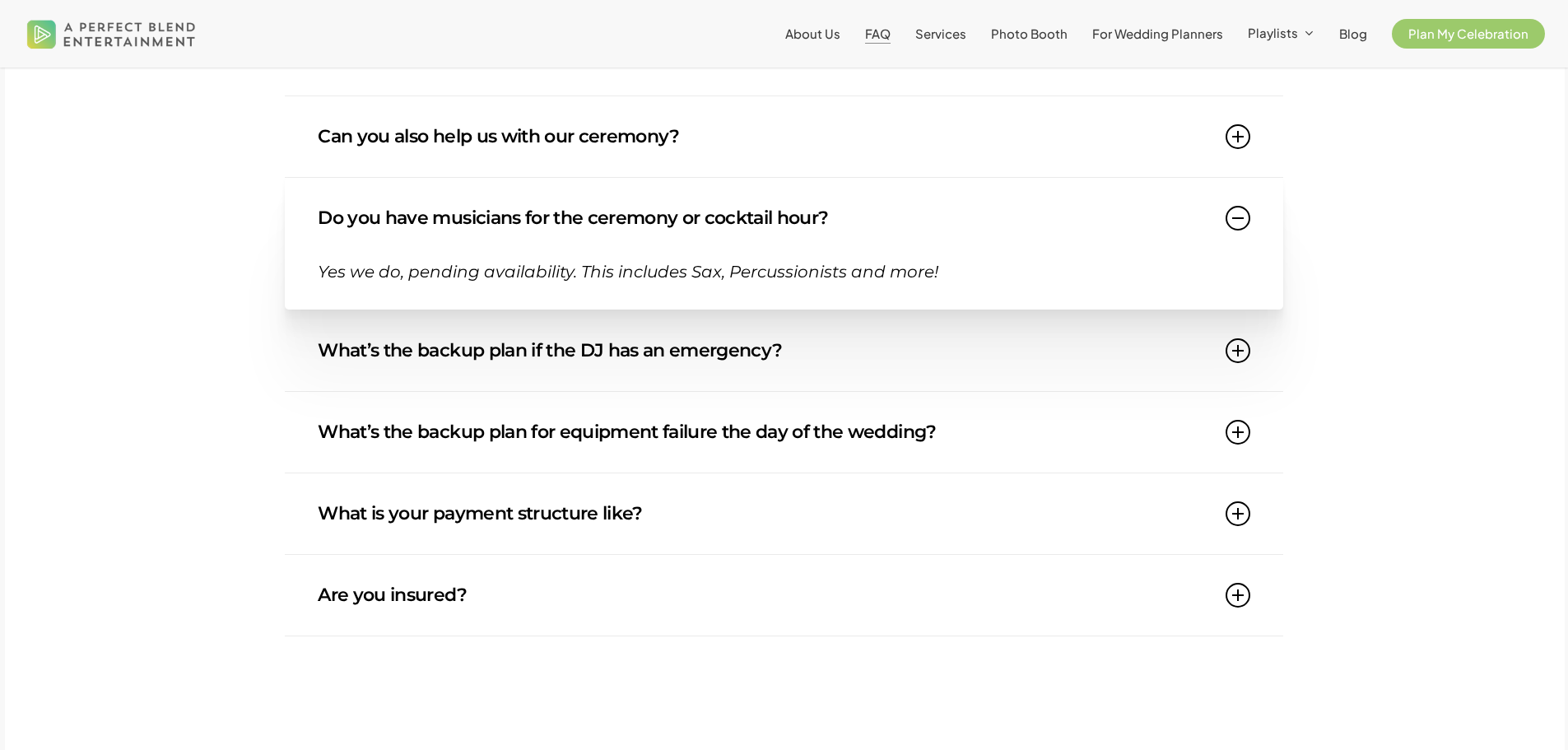
click at [1249, 216] on icon at bounding box center [1238, 219] width 25 height 25
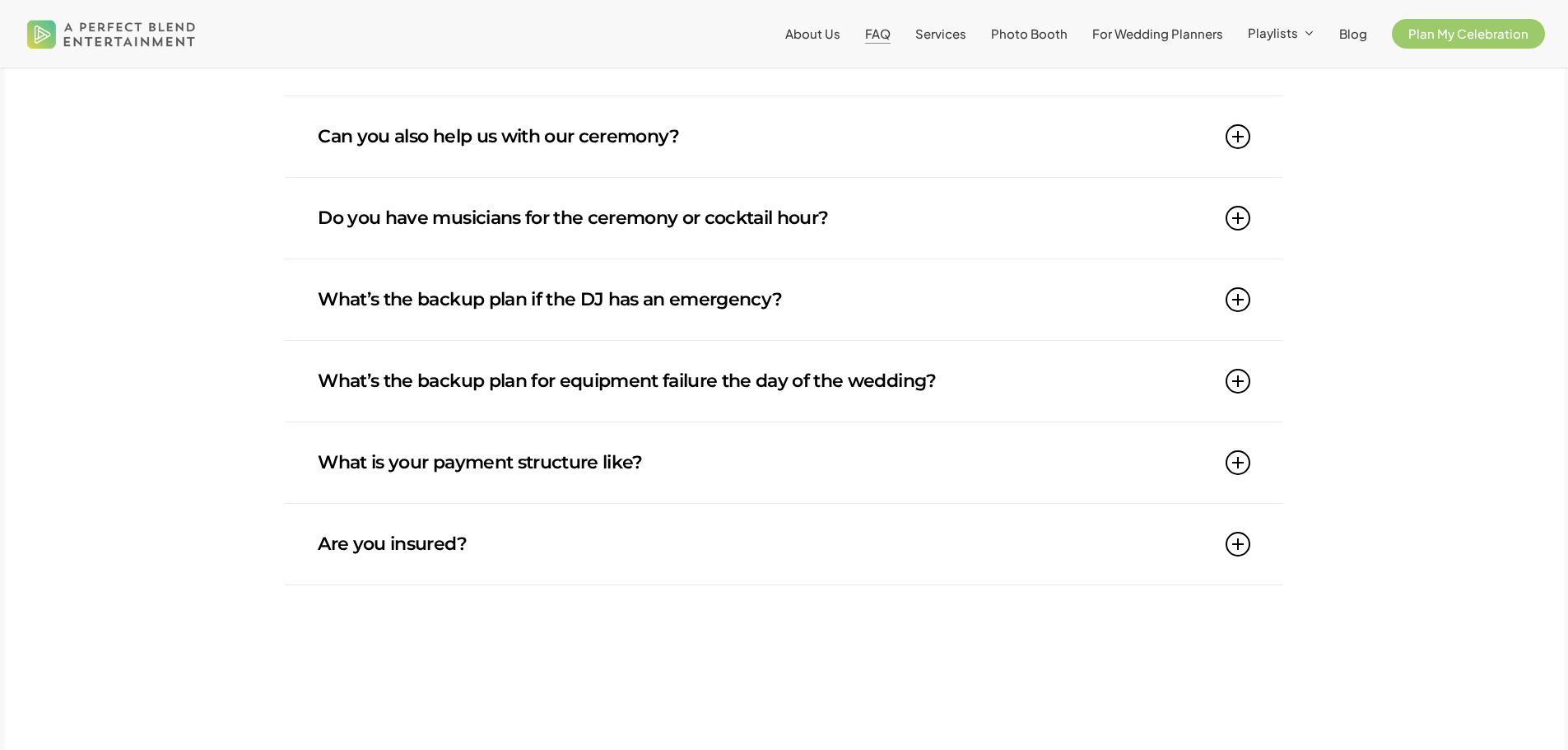
click at [1243, 152] on link "Can you also help us with our ceremony?" at bounding box center [783, 136] width 932 height 80
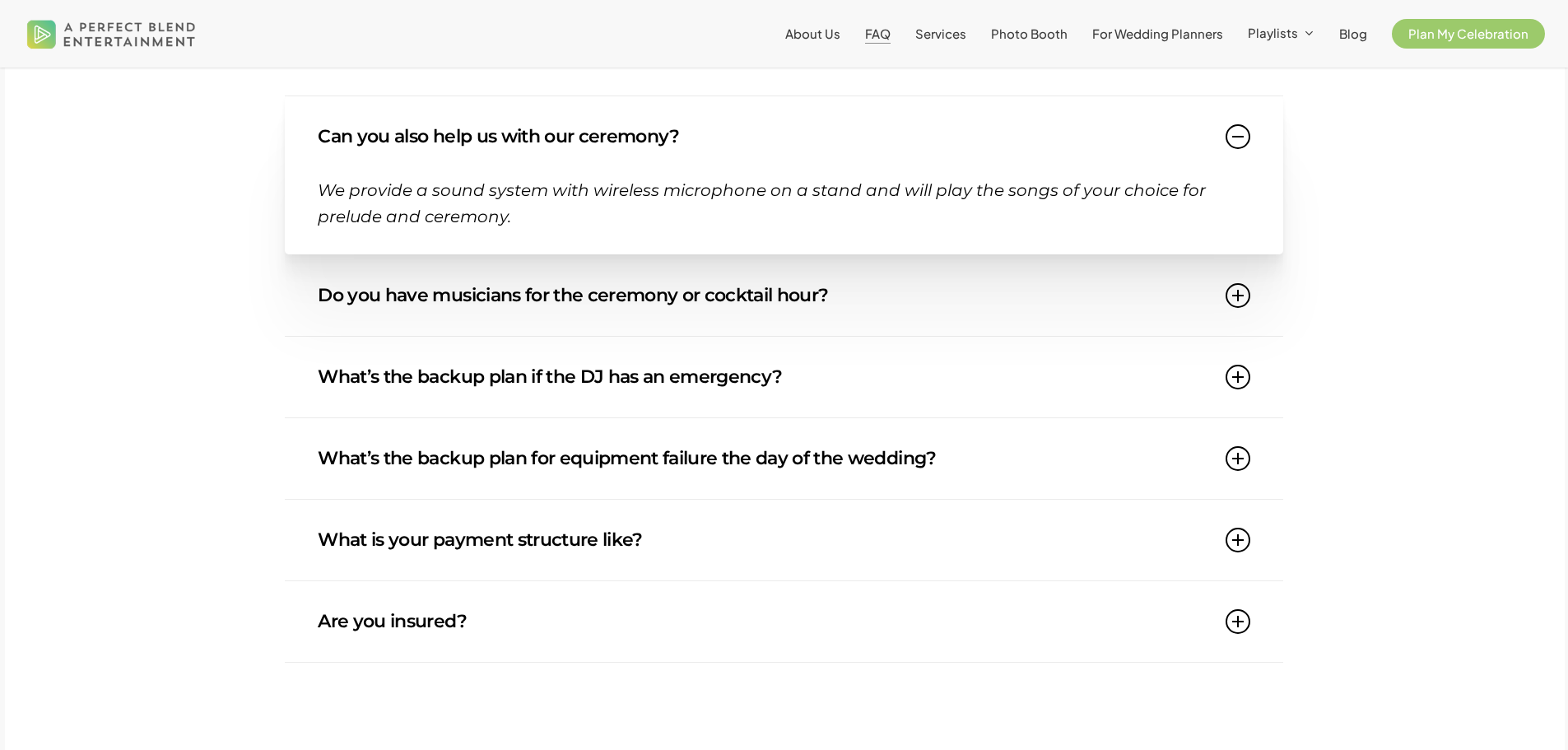
click at [1243, 152] on link "Can you also help us with our ceremony?" at bounding box center [783, 136] width 932 height 80
